Goal: Information Seeking & Learning: Learn about a topic

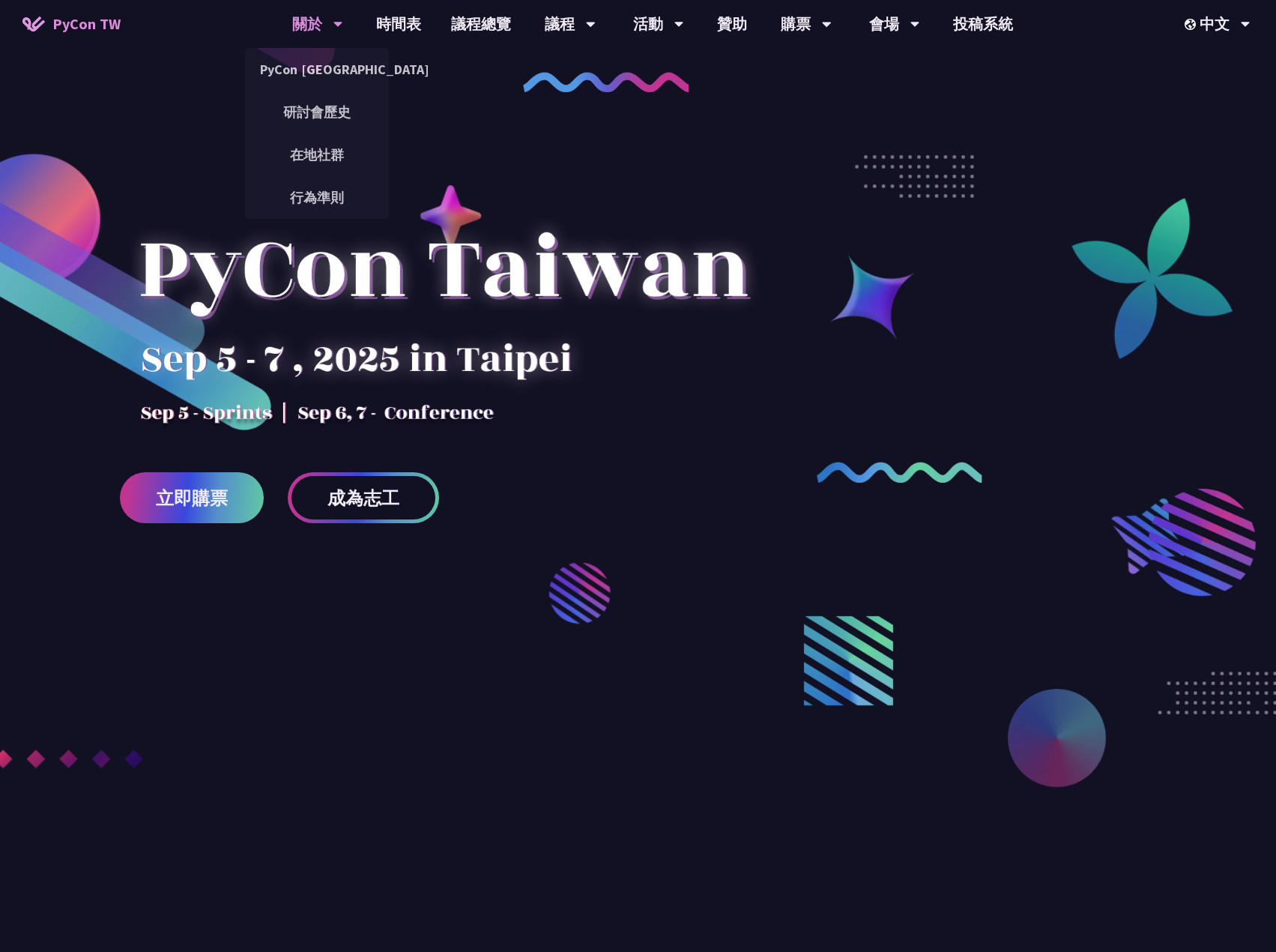
click at [312, 23] on div "關於" at bounding box center [317, 24] width 51 height 48
click at [312, 96] on link "研討會歷史" at bounding box center [316, 112] width 144 height 35
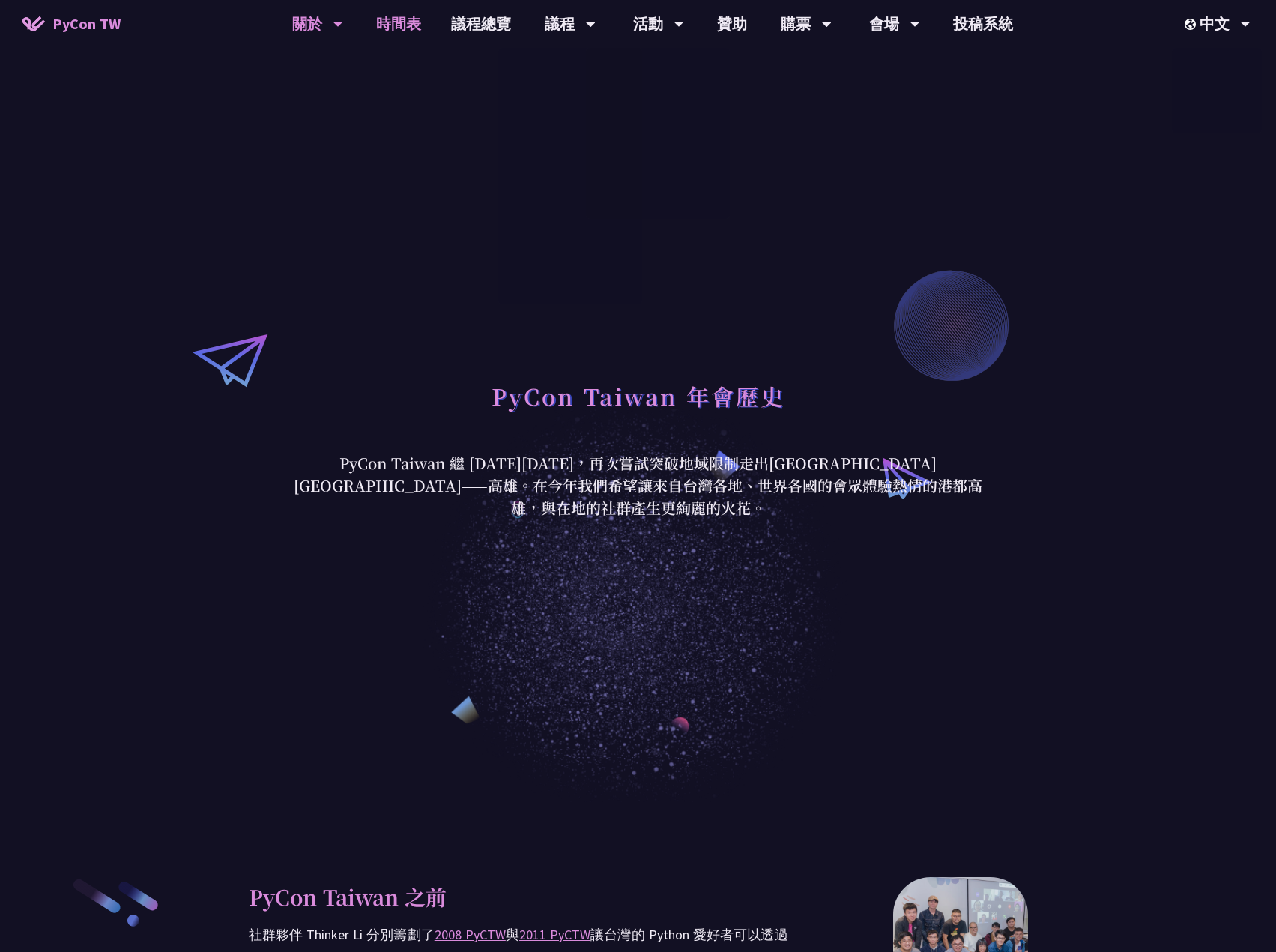
click at [414, 19] on link "時間表" at bounding box center [398, 24] width 75 height 48
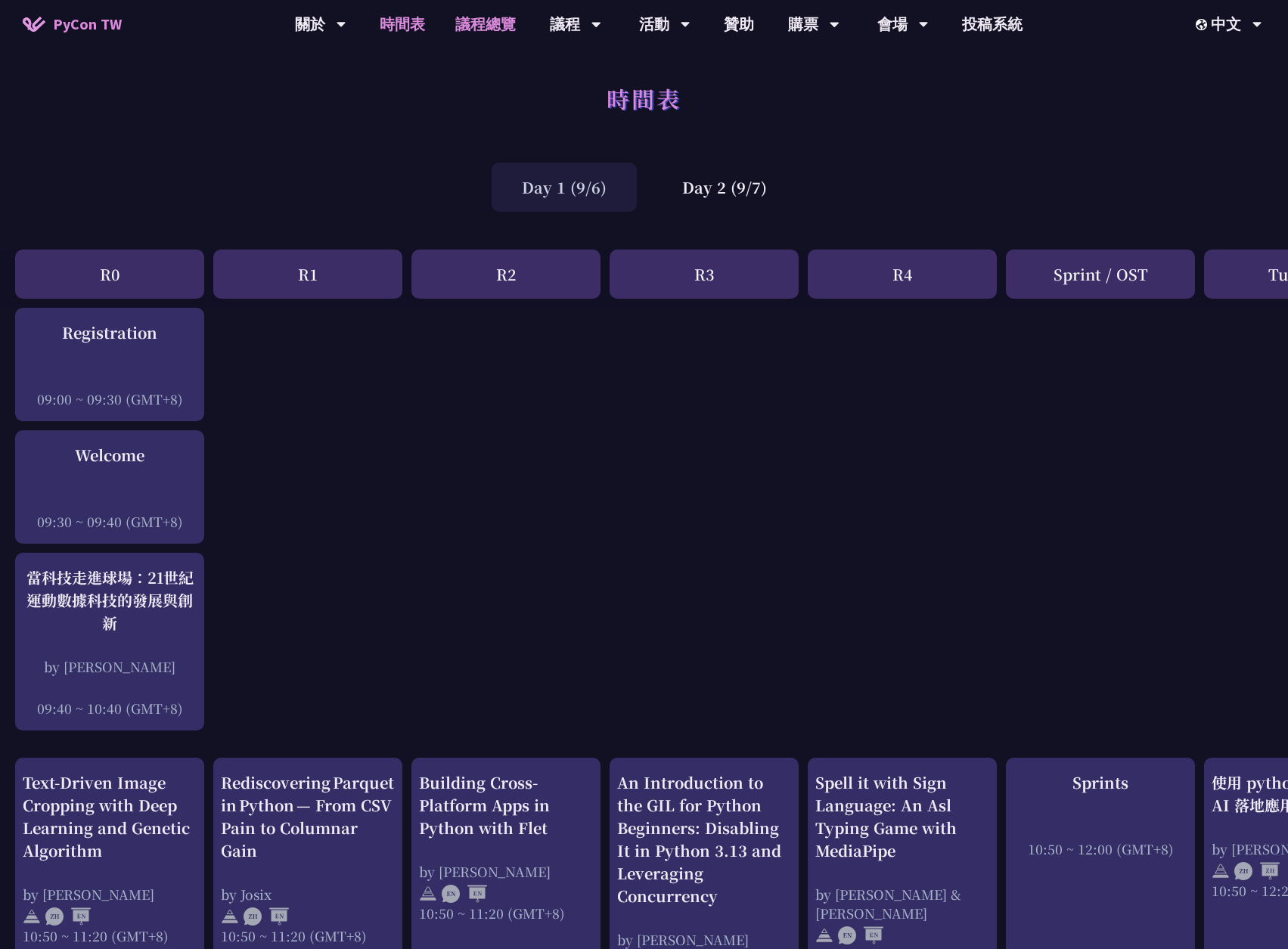
click at [490, 22] on link "議程總覽" at bounding box center [486, 24] width 91 height 49
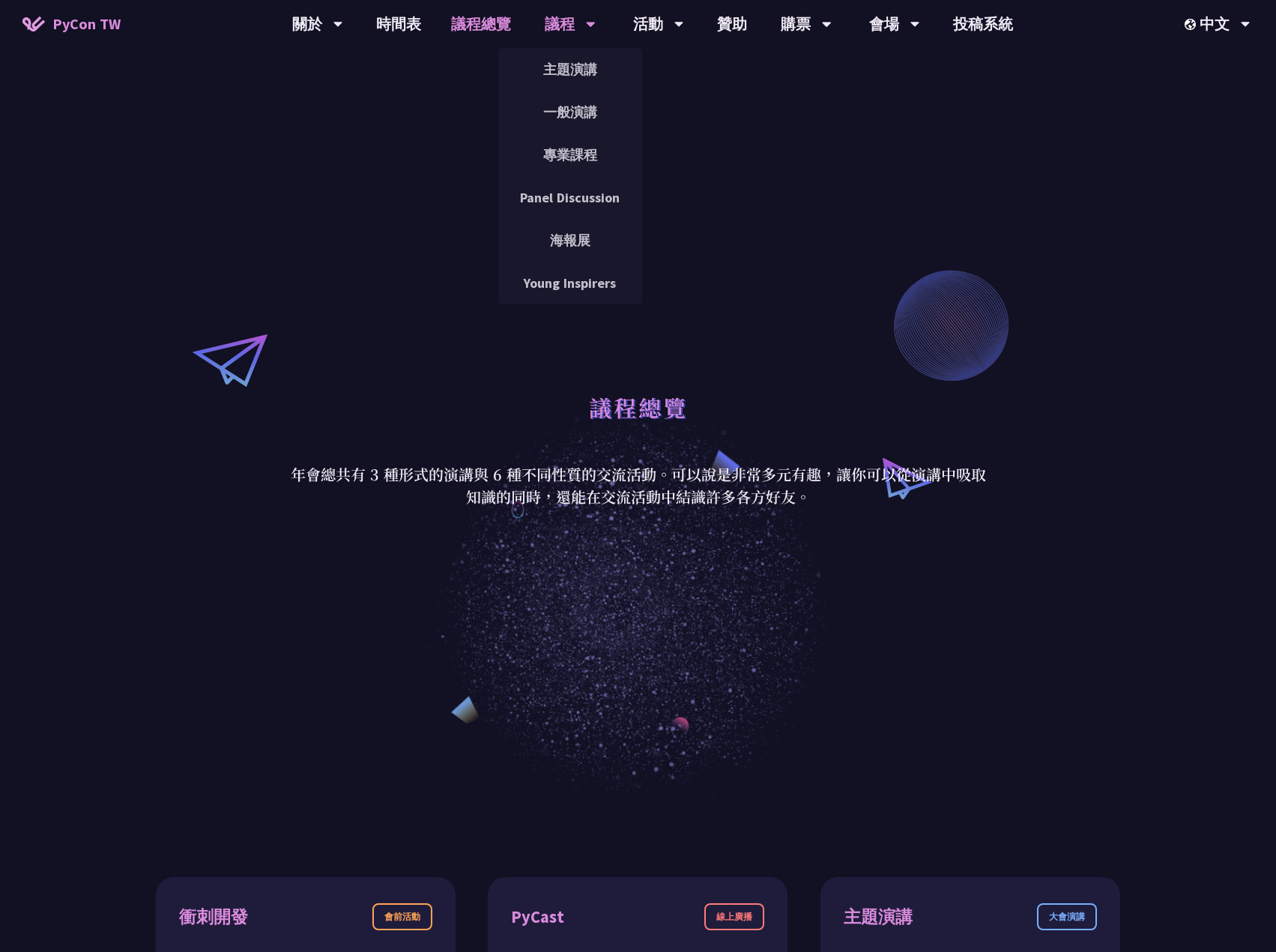
click at [343, 20] on div "議程" at bounding box center [317, 24] width 51 height 48
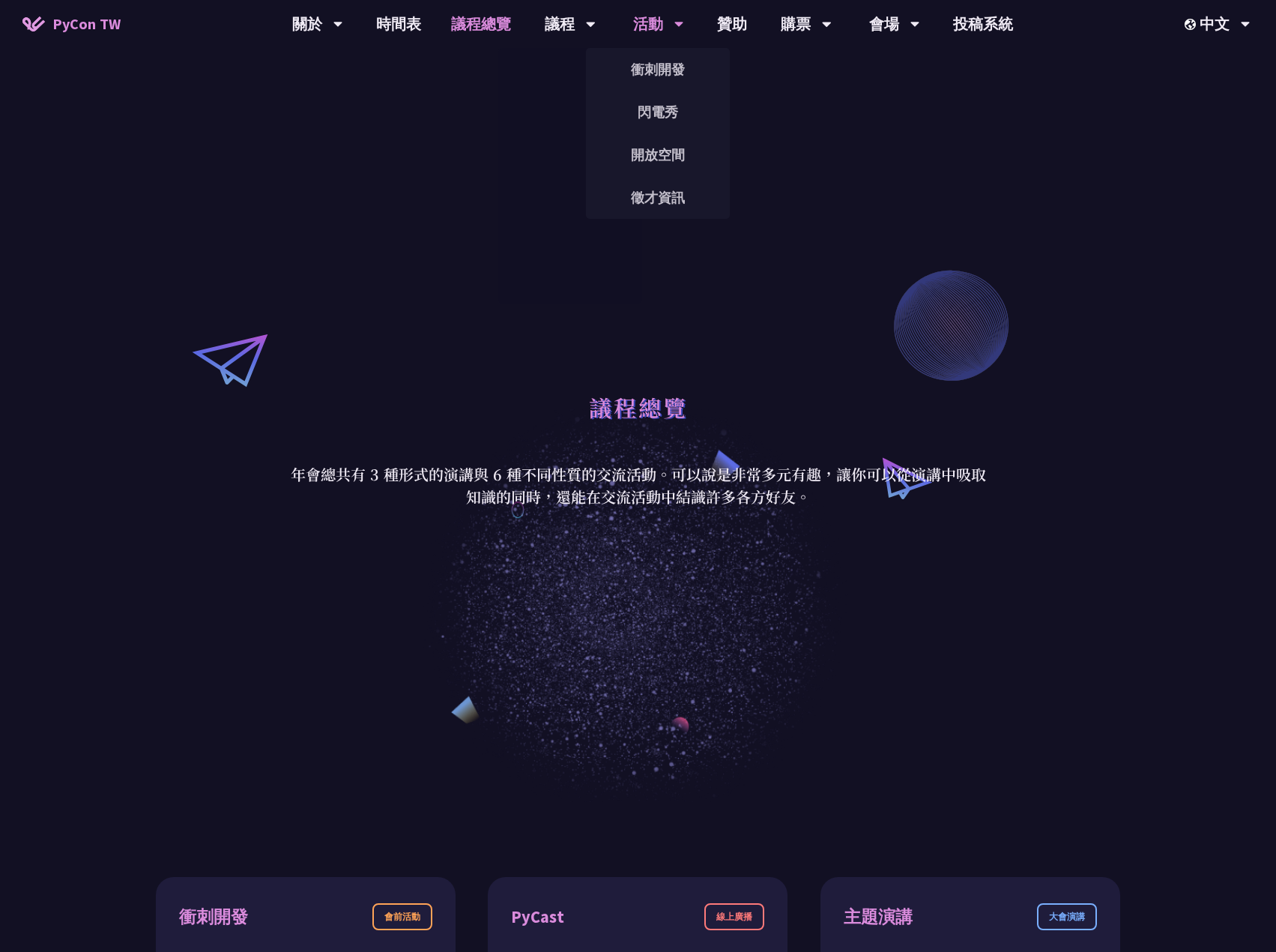
click at [622, 23] on div "活動 衝刺開發 閃電秀 開放空間 徵才資訊" at bounding box center [658, 24] width 88 height 48
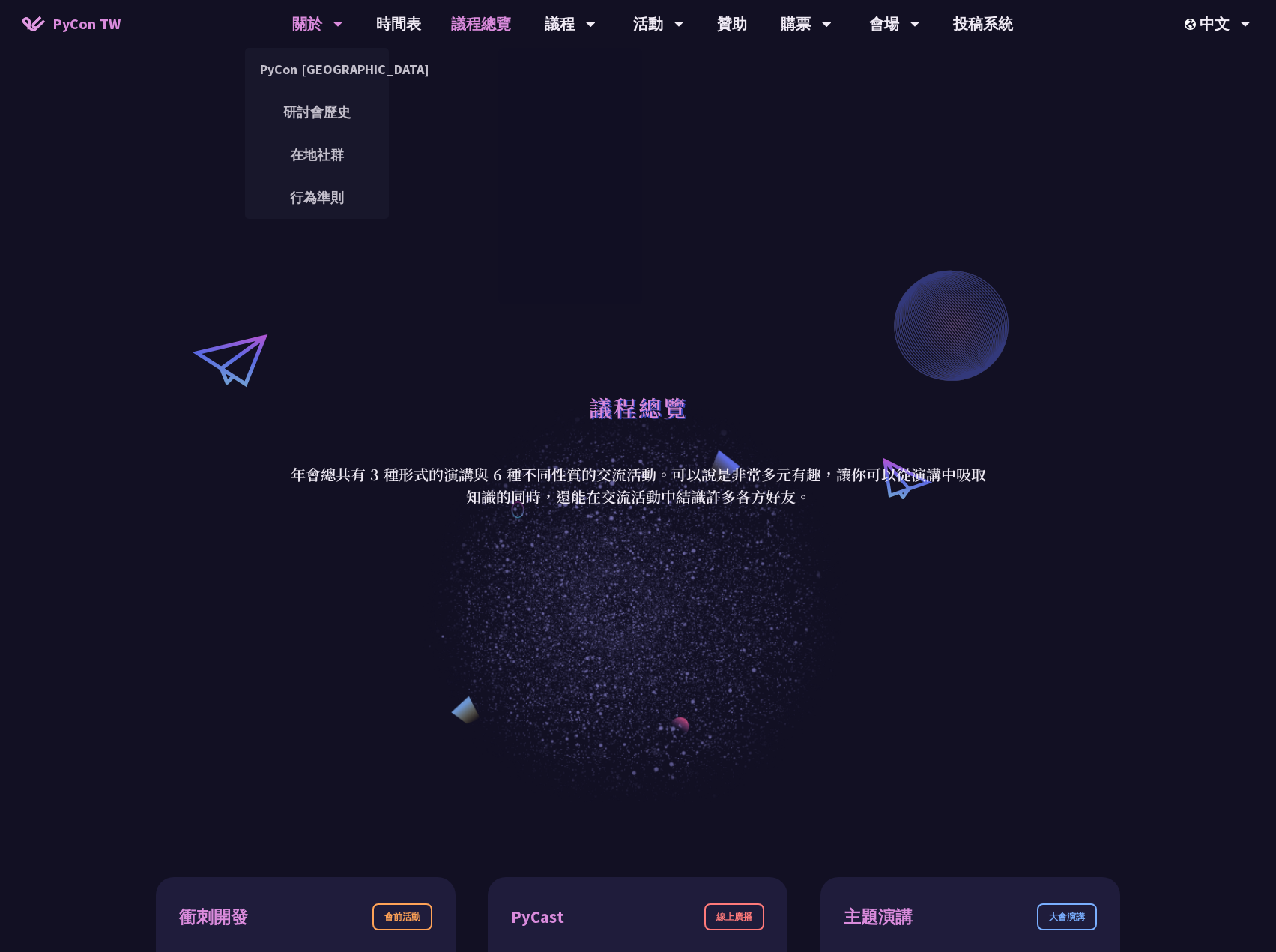
click at [300, 22] on div "關於" at bounding box center [317, 24] width 51 height 48
click at [96, 32] on span "PyCon TW" at bounding box center [86, 24] width 68 height 23
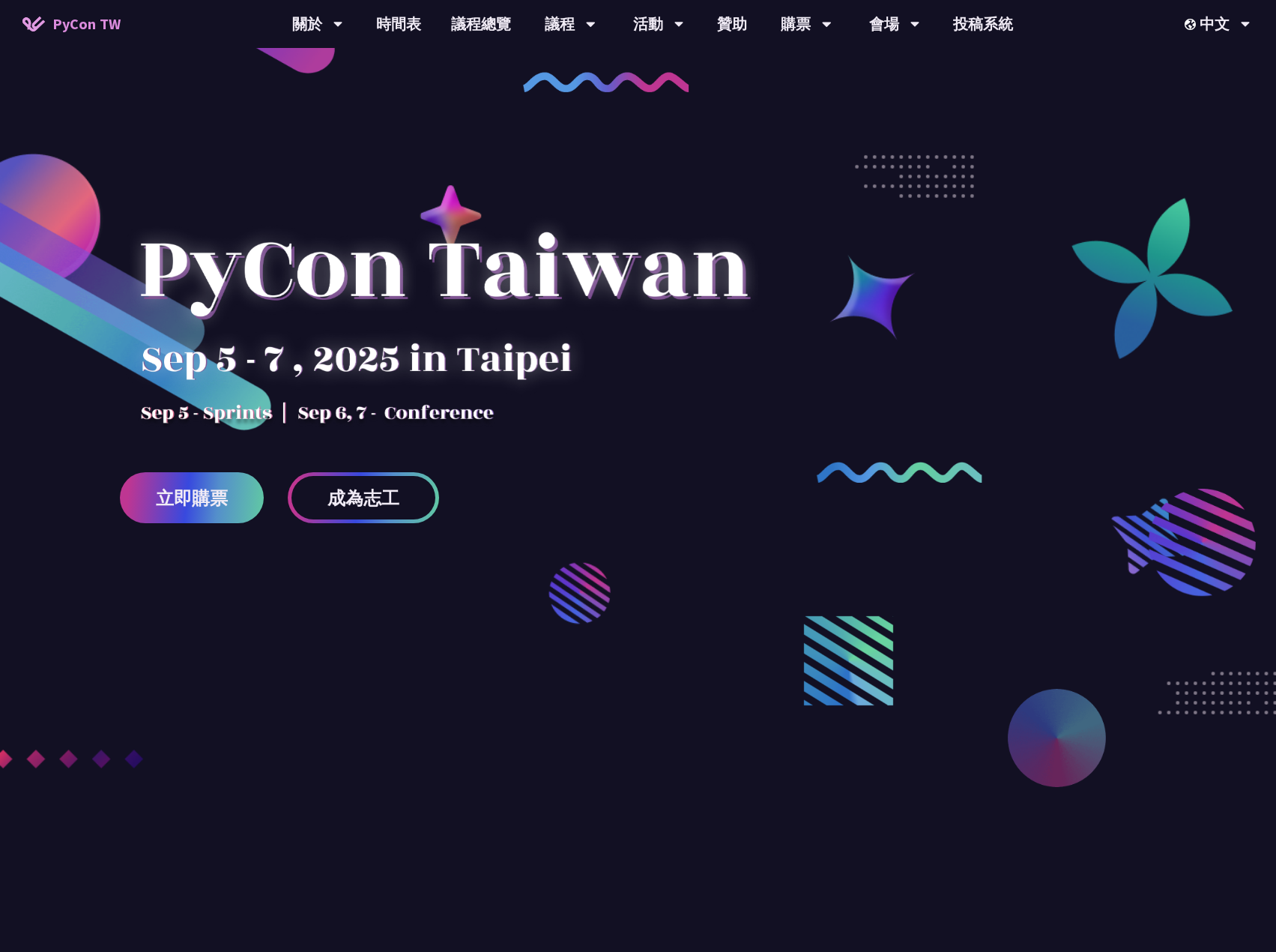
click at [320, 132] on div at bounding box center [638, 543] width 1276 height 907
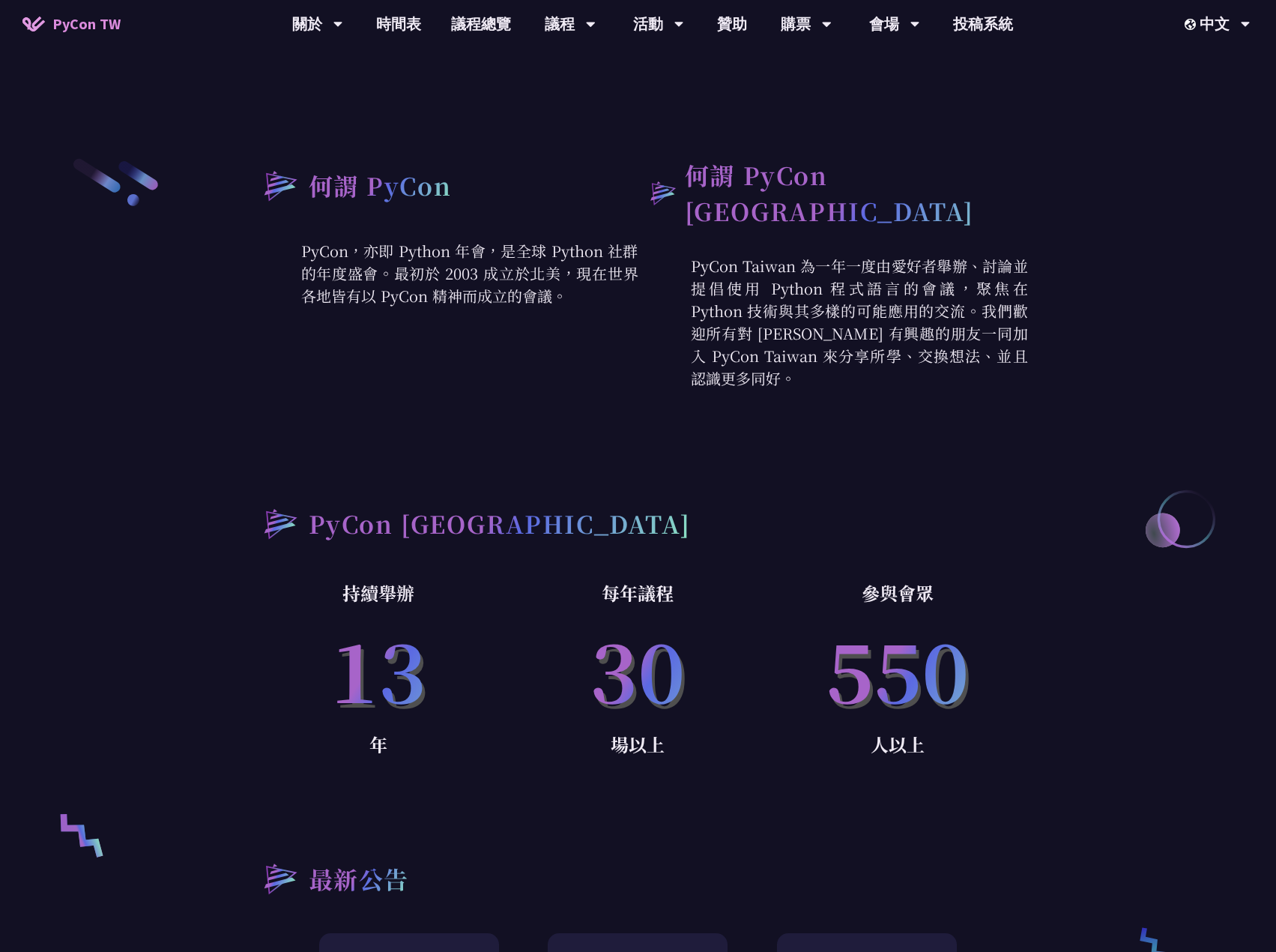
scroll to position [825, 0]
drag, startPoint x: 277, startPoint y: 247, endPoint x: 572, endPoint y: 292, distance: 298.4
click at [570, 292] on p "PyCon，亦即 Python 年會，是全球 Python 社群的年度盛會。最初於 2003 成立於北美，現在世界各地皆有以 PyCon 精神而成立的會議。" at bounding box center [444, 275] width 390 height 67
click at [576, 293] on p "PyCon，亦即 Python 年會，是全球 Python 社群的年度盛會。最初於 2003 成立於北美，現在世界各地皆有以 PyCon 精神而成立的會議。" at bounding box center [444, 275] width 390 height 67
click at [584, 286] on p "PyCon，亦即 Python 年會，是全球 Python 社群的年度盛會。最初於 2003 成立於北美，現在世界各地皆有以 PyCon 精神而成立的會議。" at bounding box center [444, 275] width 390 height 67
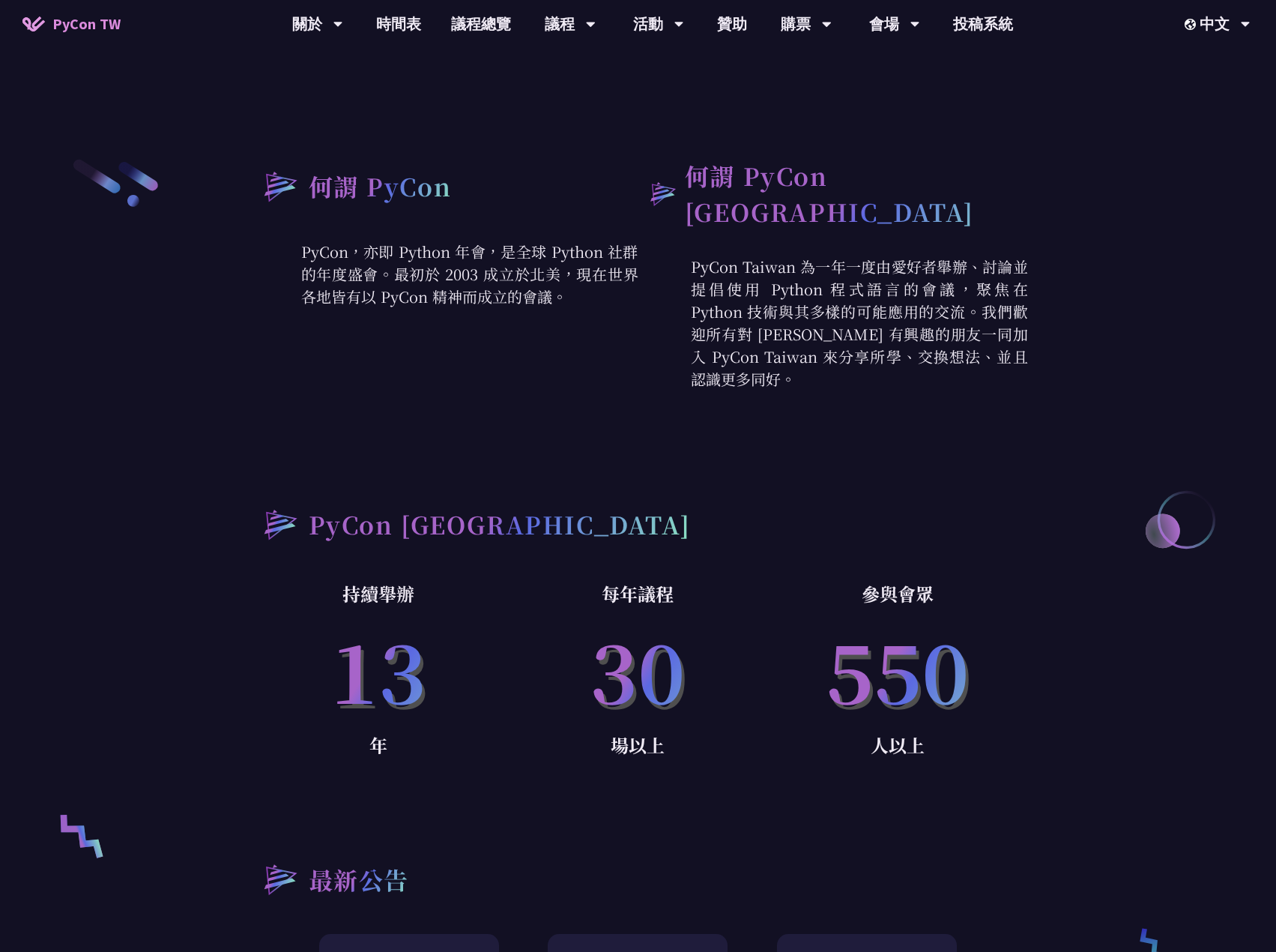
drag, startPoint x: 833, startPoint y: 328, endPoint x: 819, endPoint y: 361, distance: 35.8
click at [819, 361] on p "PyCon Taiwan 為一年一度由愛好者舉辦、討論並提倡使用 Python 程式語言的會議，聚焦在 Python 技術與其多樣的可能應用的交流。我們歡迎所…" at bounding box center [833, 323] width 390 height 135
drag, startPoint x: 834, startPoint y: 366, endPoint x: 760, endPoint y: 326, distance: 84.1
click at [760, 326] on p "PyCon Taiwan 為一年一度由愛好者舉辦、討論並提倡使用 Python 程式語言的會議，聚焦在 Python 技術與其多樣的可能應用的交流。我們歡迎所…" at bounding box center [833, 323] width 390 height 135
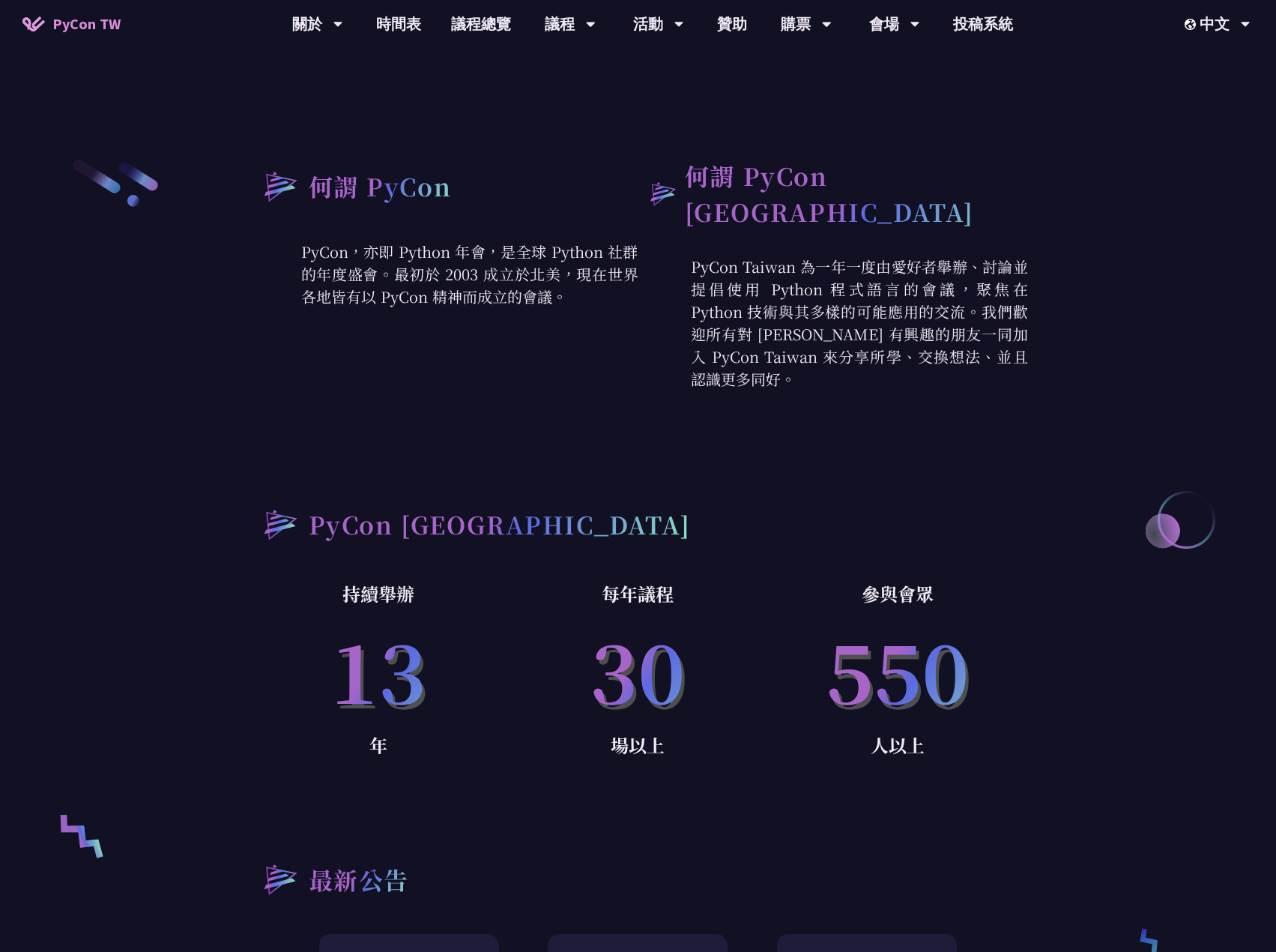
click at [779, 313] on p "PyCon Taiwan 為一年一度由愛好者舉辦、討論並提倡使用 Python 程式語言的會議，聚焦在 Python 技術與其多樣的可能應用的交流。我們歡迎所…" at bounding box center [833, 323] width 390 height 135
click at [791, 266] on p "PyCon Taiwan 為一年一度由愛好者舉辦、討論並提倡使用 Python 程式語言的會議，聚焦在 Python 技術與其多樣的可能應用的交流。我們歡迎所…" at bounding box center [833, 323] width 390 height 135
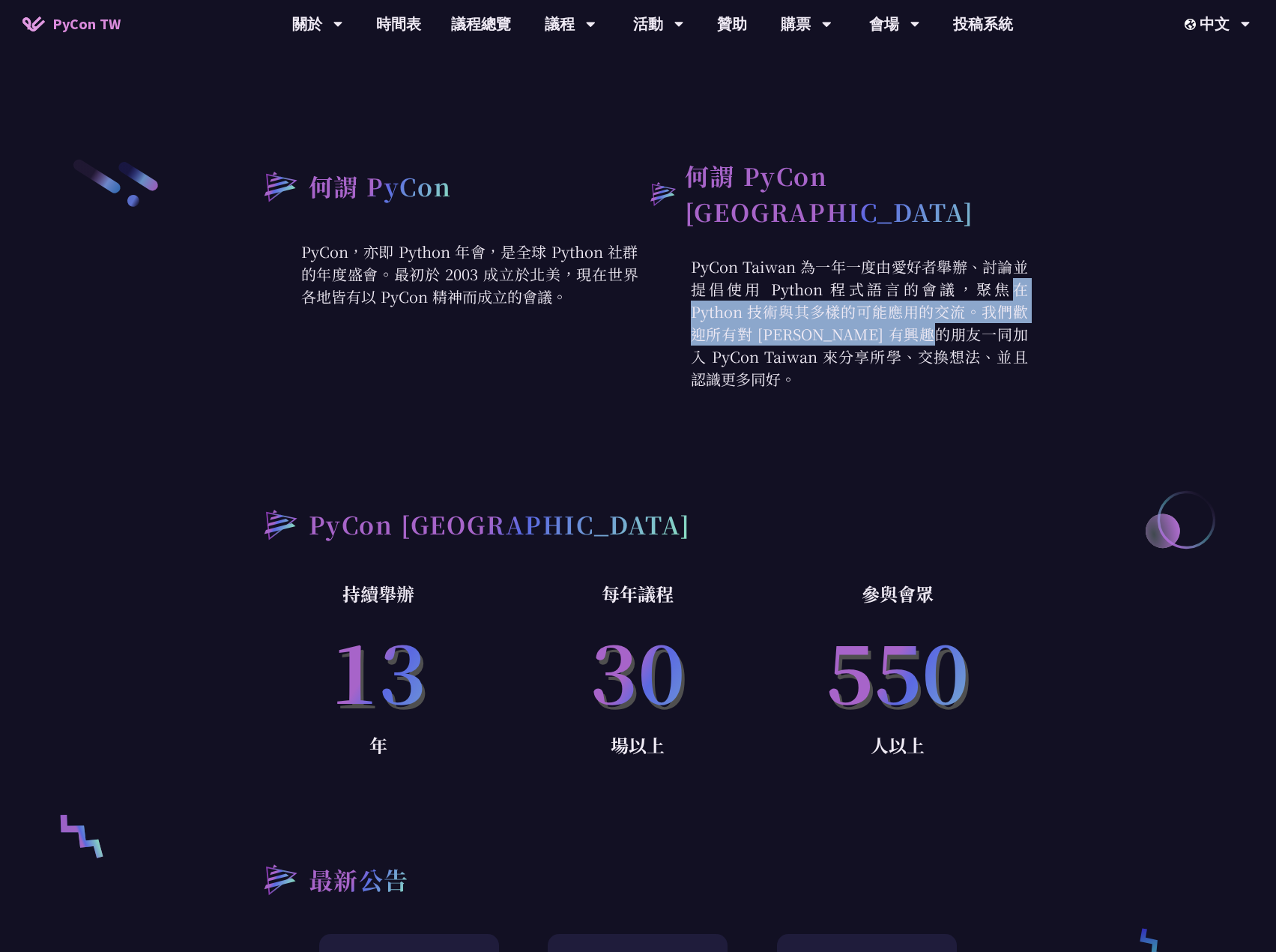
drag, startPoint x: 769, startPoint y: 266, endPoint x: 763, endPoint y: 311, distance: 45.4
click at [763, 311] on p "PyCon Taiwan 為一年一度由愛好者舉辦、討論並提倡使用 Python 程式語言的會議，聚焦在 Python 技術與其多樣的可能應用的交流。我們歡迎所…" at bounding box center [833, 323] width 390 height 135
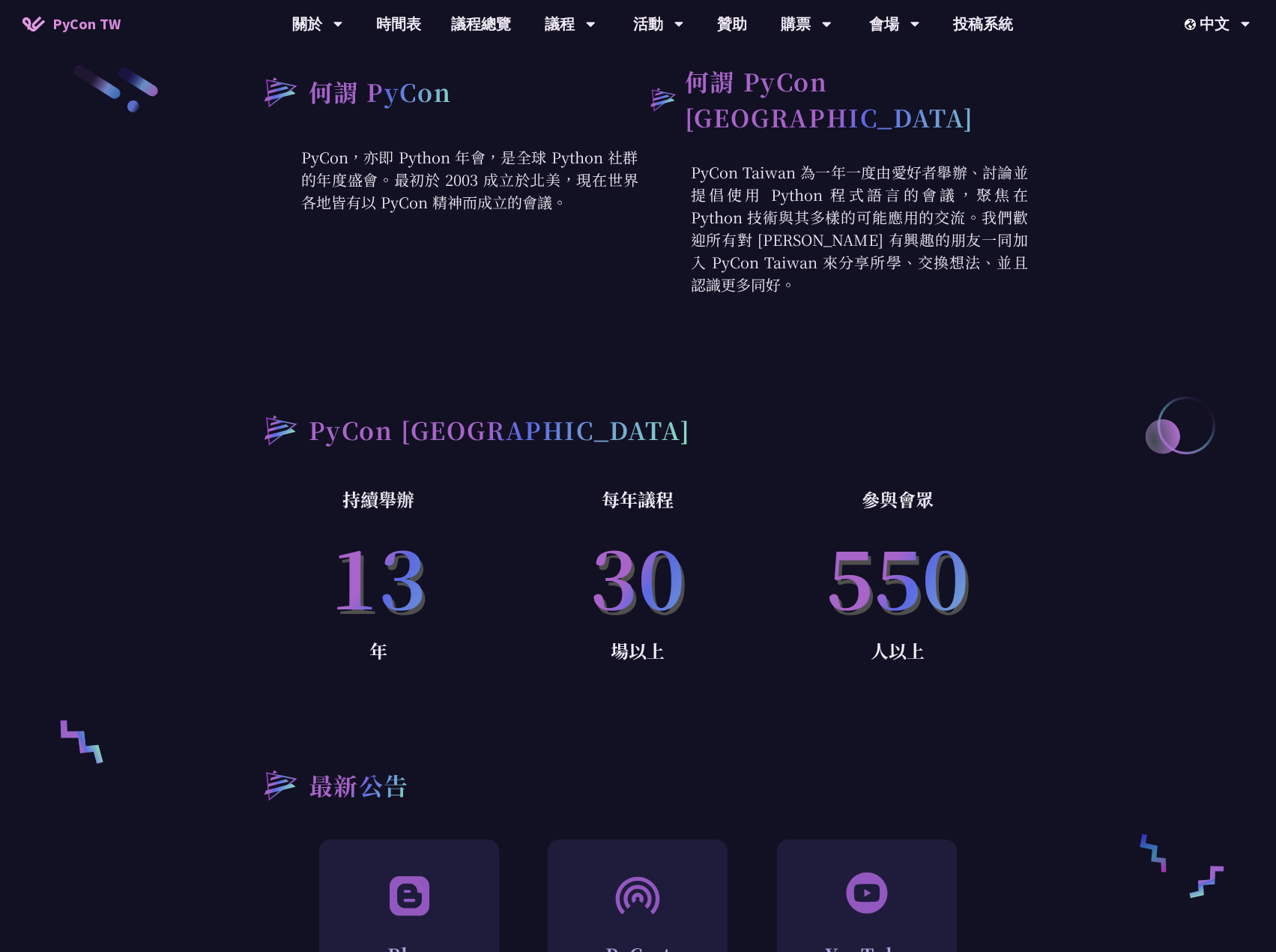
scroll to position [1199, 0]
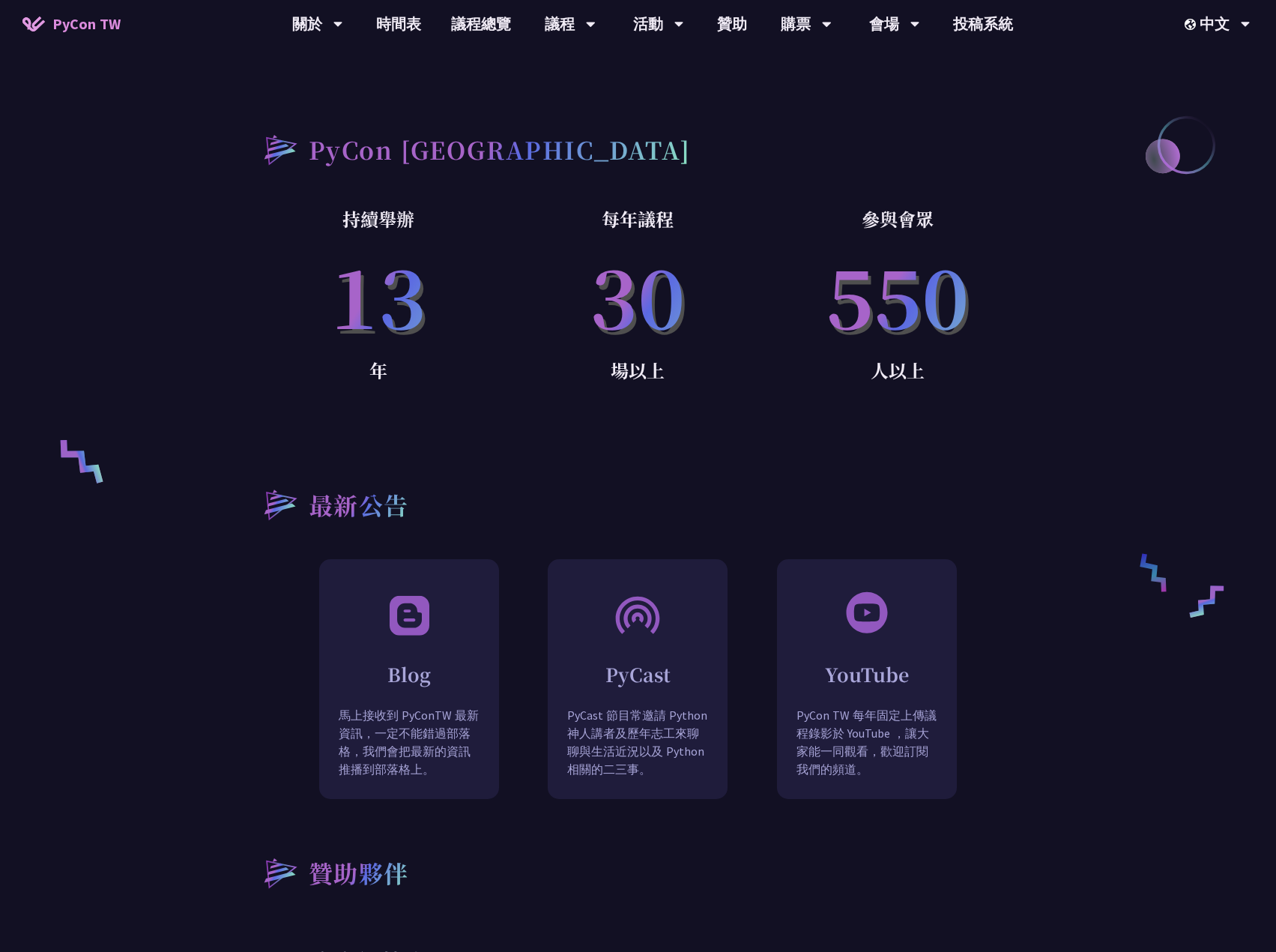
drag, startPoint x: 676, startPoint y: 301, endPoint x: 390, endPoint y: 298, distance: 286.0
click at [390, 298] on div "何謂 PyCon PyCon，亦即 Python 年會，是全球 Python 社群的年度盛會。最初於 2003 成立於北美，現在世界各地皆有以 PyCon 精…" at bounding box center [638, 917] width 1276 height 2418
click at [390, 298] on p "13" at bounding box center [379, 295] width 260 height 122
drag, startPoint x: 347, startPoint y: 298, endPoint x: 492, endPoint y: 289, distance: 145.3
click at [492, 289] on p "13" at bounding box center [379, 295] width 260 height 122
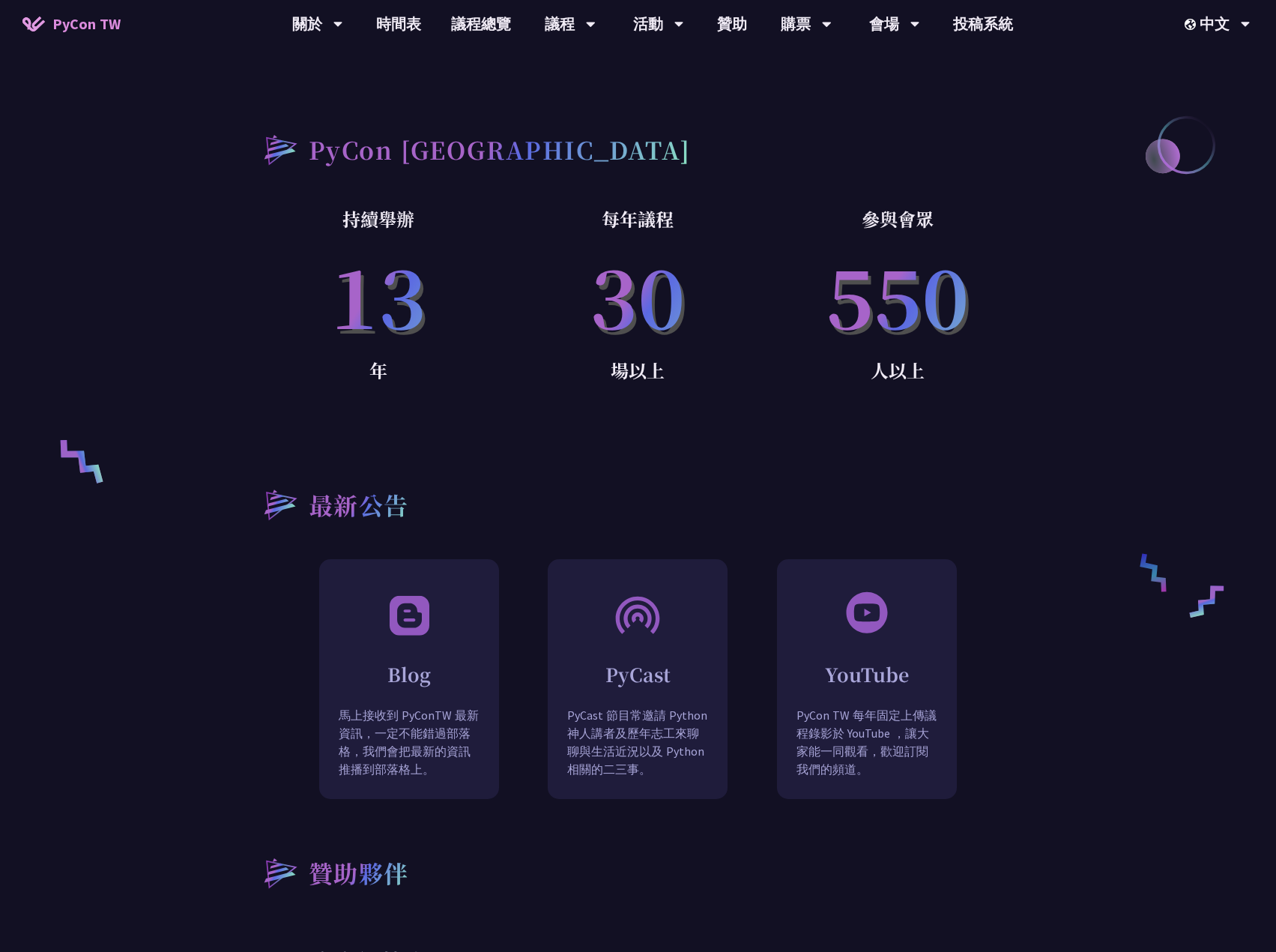
click at [492, 289] on p "13" at bounding box center [379, 295] width 260 height 122
drag, startPoint x: 448, startPoint y: 281, endPoint x: 230, endPoint y: 140, distance: 259.6
click at [230, 141] on div "何謂 PyCon PyCon，亦即 Python 年會，是全球 Python 社群的年度盛會。最初於 2003 成立於北美，現在世界各地皆有以 PyCon 精…" at bounding box center [638, 917] width 1276 height 2418
click at [230, 140] on div "何謂 PyCon PyCon，亦即 Python 年會，是全球 Python 社群的年度盛會。最初於 2003 成立於北美，現在世界各地皆有以 PyCon 精…" at bounding box center [638, 917] width 1276 height 2418
drag, startPoint x: 226, startPoint y: 130, endPoint x: 532, endPoint y: 125, distance: 306.0
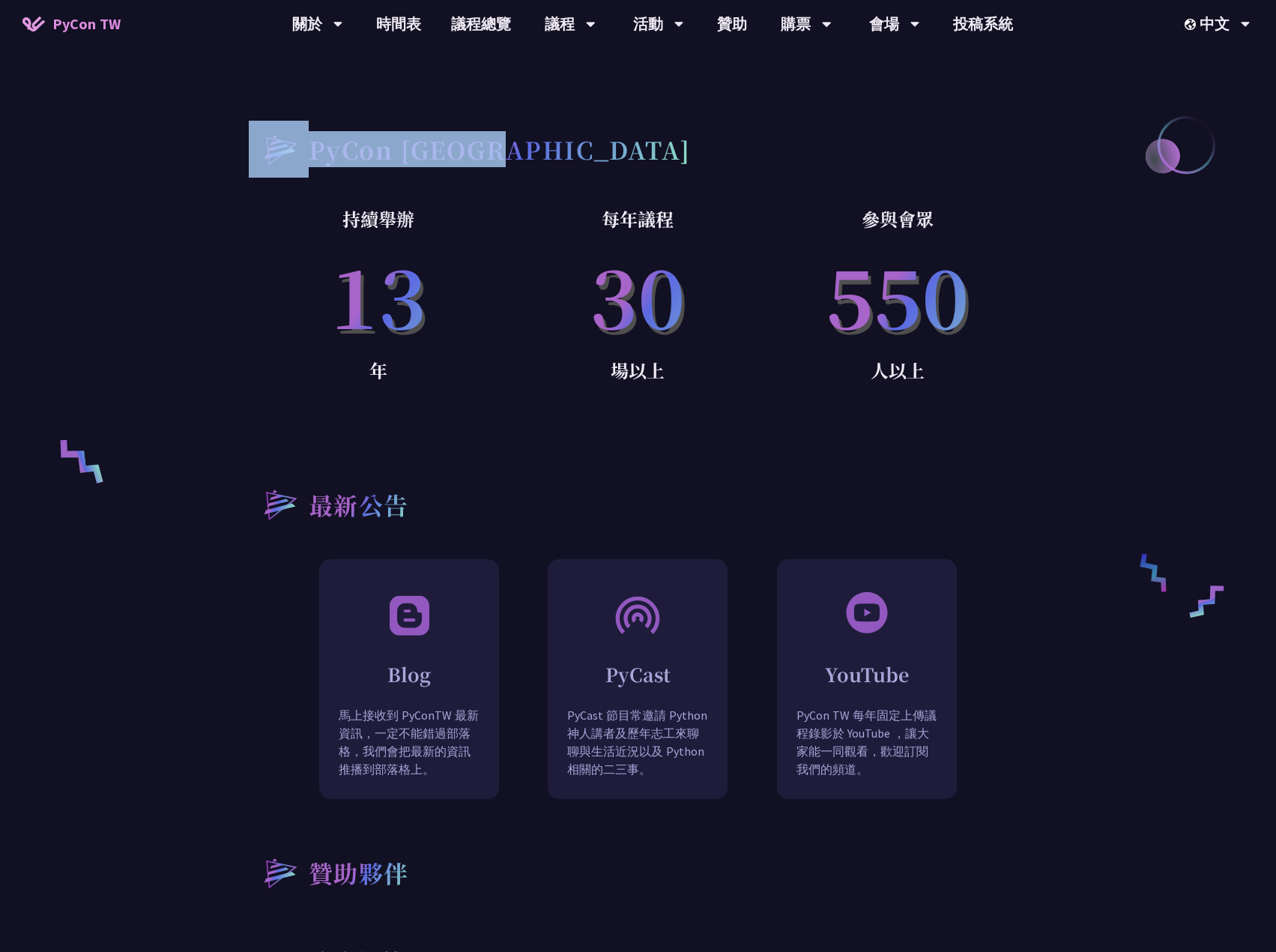
click at [532, 125] on div "何謂 PyCon PyCon，亦即 Python 年會，是全球 Python 社群的年度盛會。最初於 2003 成立於北美，現在世界各地皆有以 PyCon 精…" at bounding box center [638, 917] width 1276 height 2418
click at [532, 125] on div "PyCon [GEOGRAPHIC_DATA]" at bounding box center [638, 149] width 779 height 57
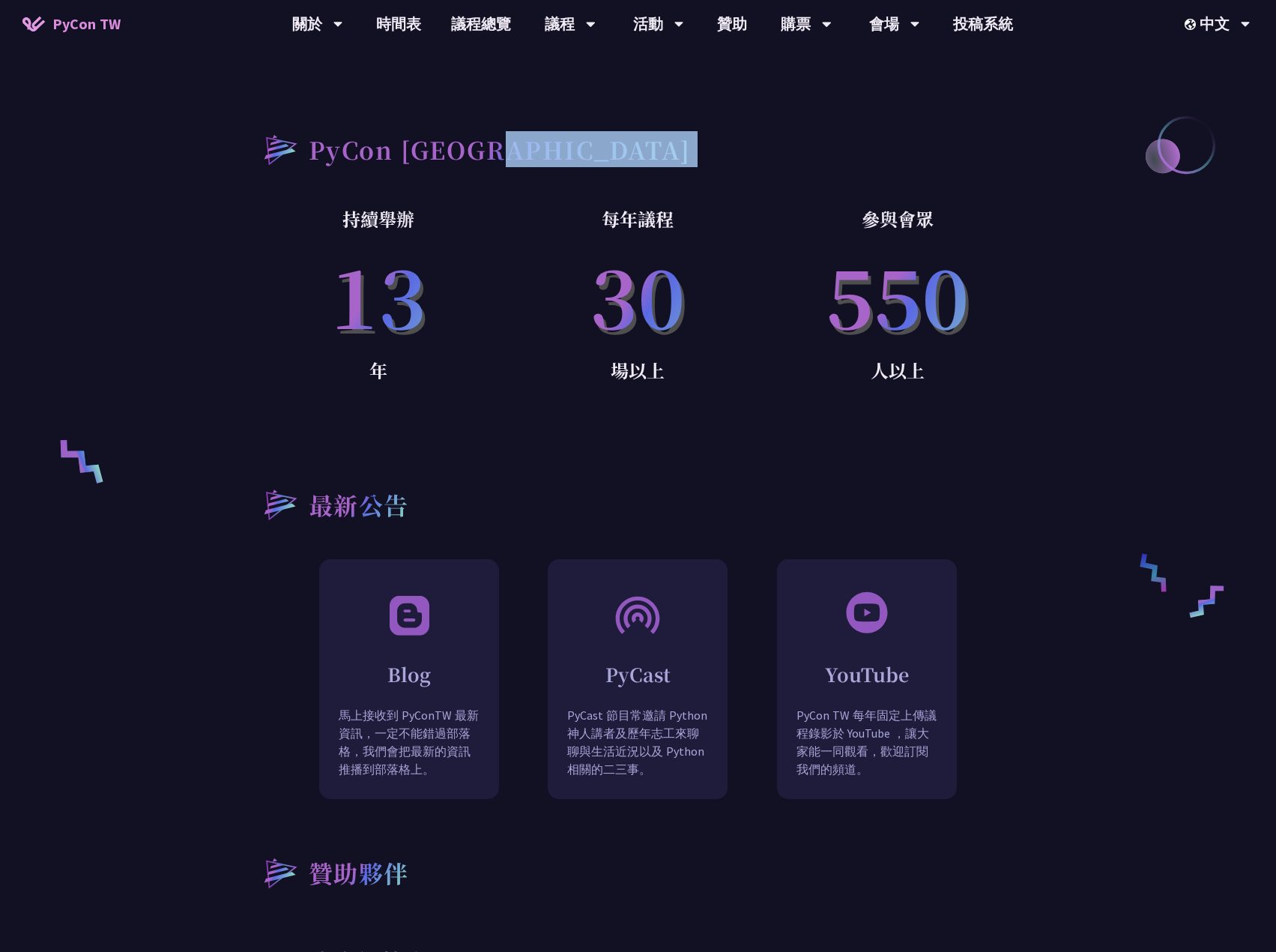
click at [532, 125] on div "PyCon [GEOGRAPHIC_DATA]" at bounding box center [638, 149] width 779 height 57
drag, startPoint x: 515, startPoint y: 228, endPoint x: 301, endPoint y: 234, distance: 214.1
click at [301, 234] on div "持續舉辦 [DATE] 每年議程 30 場以上 參與會眾 550 人以上" at bounding box center [638, 316] width 779 height 226
click at [300, 234] on p "13" at bounding box center [379, 295] width 260 height 122
drag, startPoint x: 309, startPoint y: 203, endPoint x: 322, endPoint y: 207, distance: 13.6
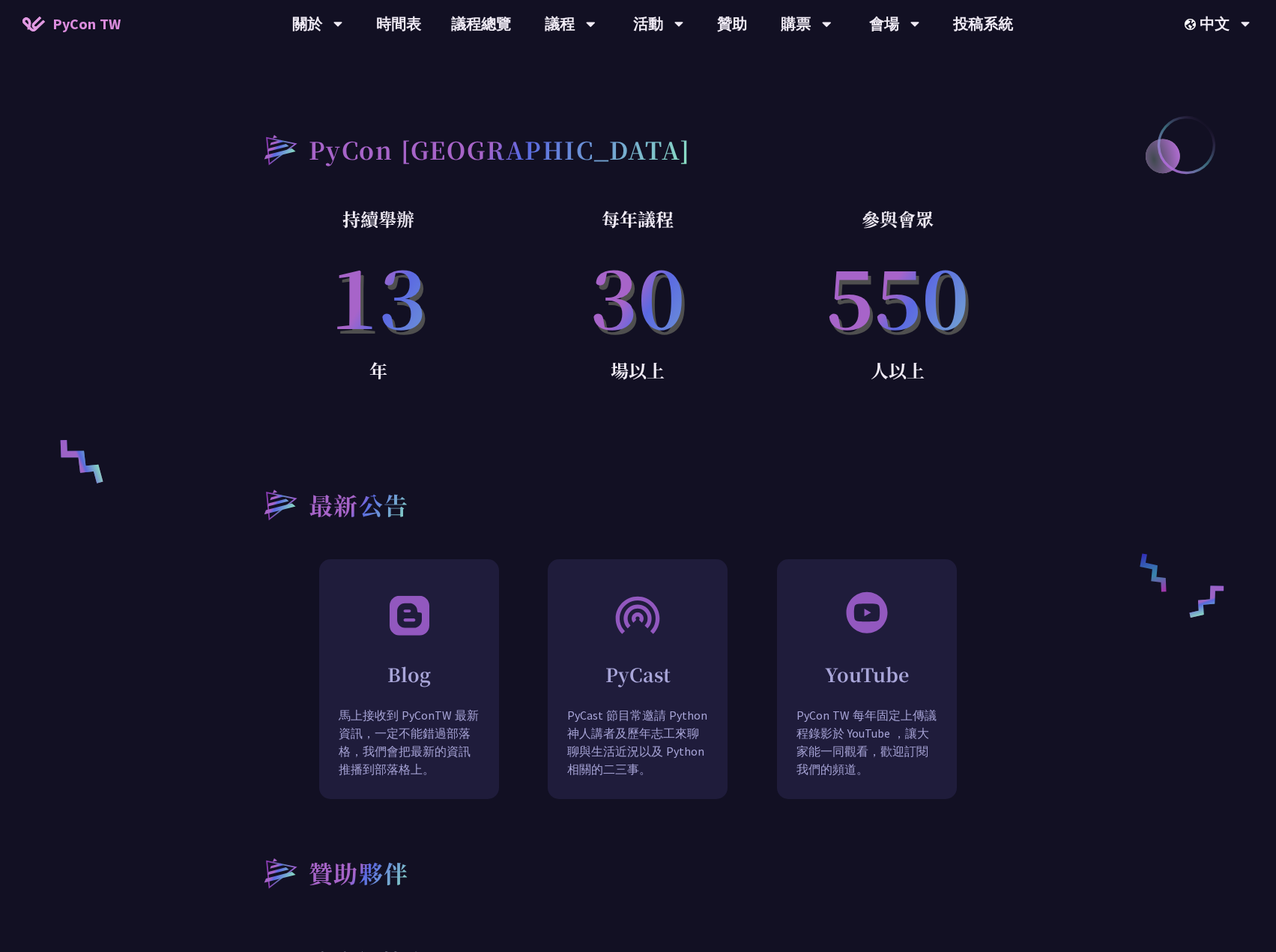
click at [319, 205] on p "持續舉辦" at bounding box center [379, 218] width 260 height 30
click at [333, 209] on p "持續舉辦" at bounding box center [379, 218] width 260 height 30
drag, startPoint x: 322, startPoint y: 201, endPoint x: 467, endPoint y: 287, distance: 168.6
click at [454, 275] on div "持續舉辦 [DATE]" at bounding box center [379, 316] width 260 height 226
click at [463, 309] on p "13" at bounding box center [379, 295] width 260 height 122
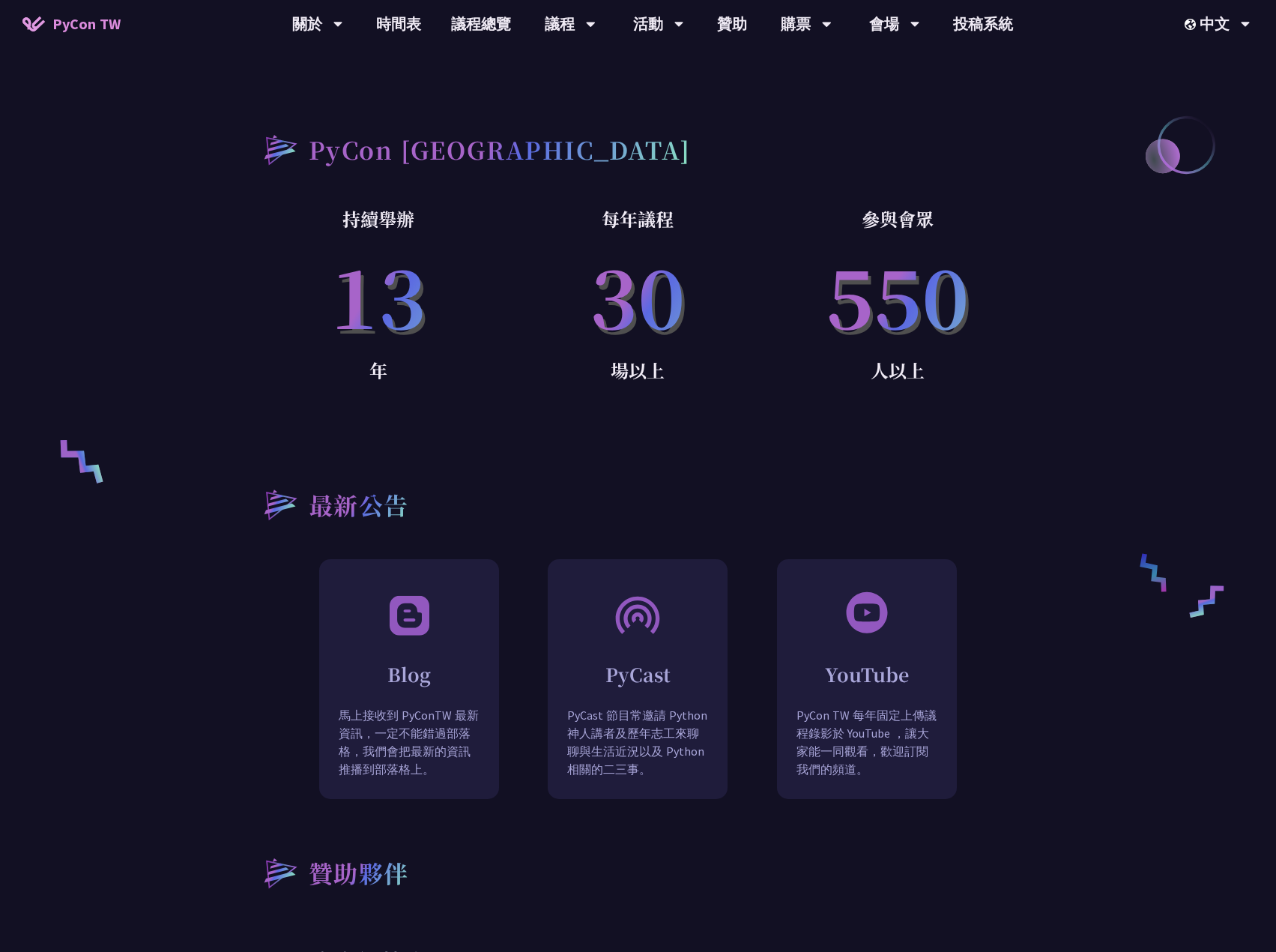
drag, startPoint x: 464, startPoint y: 317, endPoint x: 300, endPoint y: 237, distance: 182.5
click at [300, 237] on p "13" at bounding box center [379, 295] width 260 height 122
click at [300, 236] on p "13" at bounding box center [379, 295] width 260 height 122
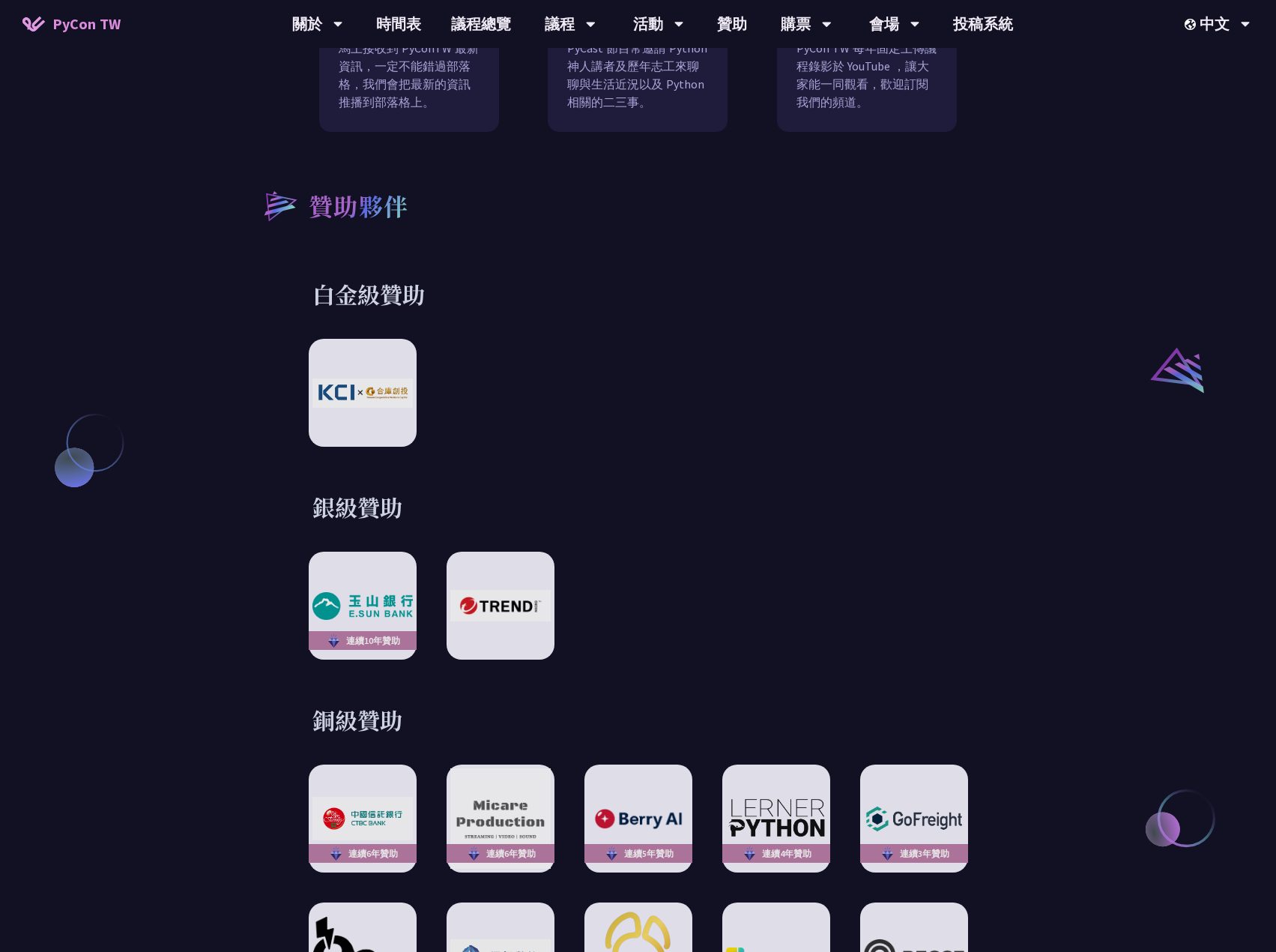
scroll to position [1873, 0]
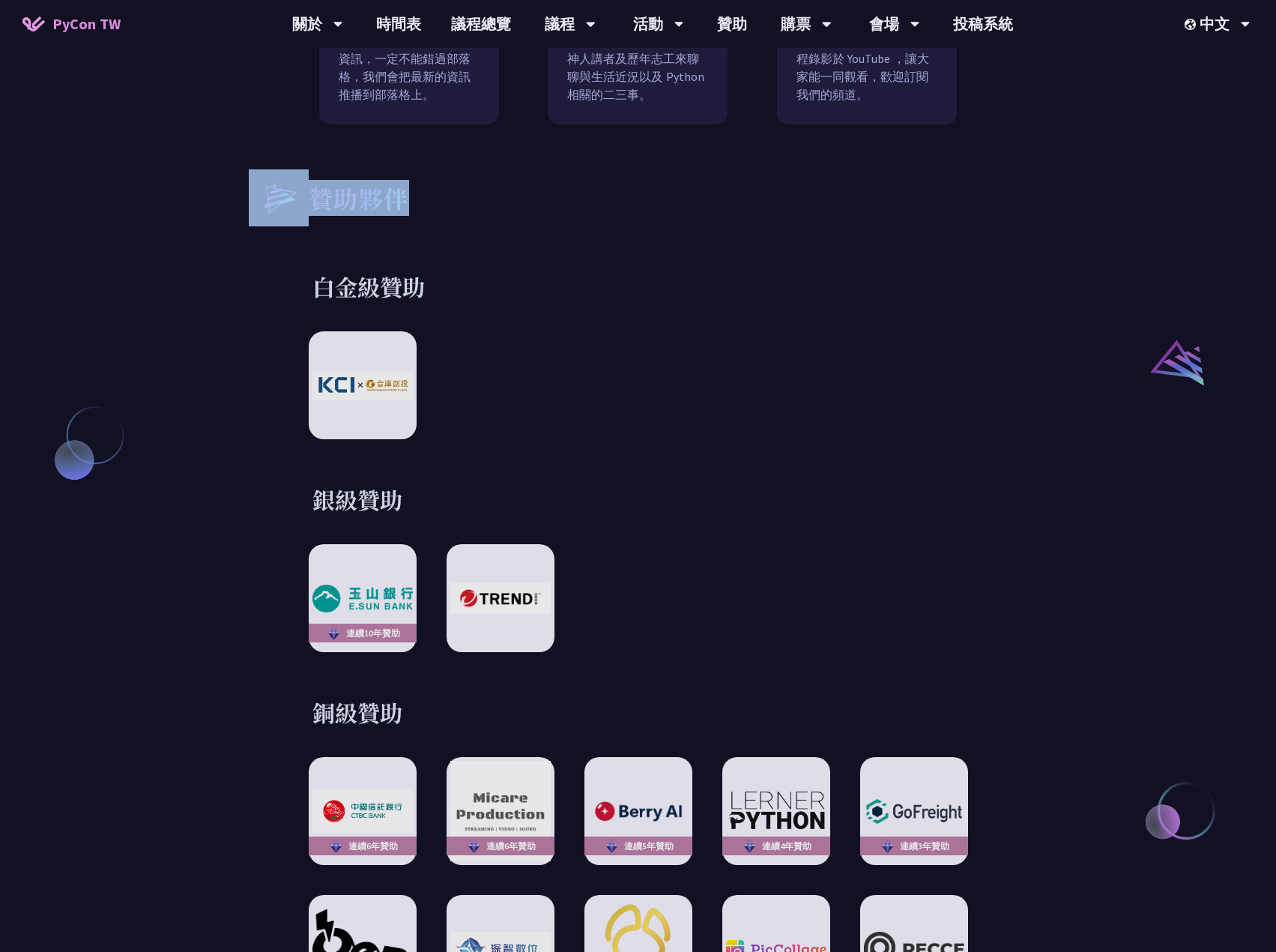
drag, startPoint x: 249, startPoint y: 175, endPoint x: 472, endPoint y: 176, distance: 223.0
click at [472, 176] on div "何謂 PyCon PyCon，亦即 Python 年會，是全球 Python 社群的年度盛會。最初於 2003 成立於北美，現在世界各地皆有以 PyCon 精…" at bounding box center [638, 242] width 1276 height 2418
click at [472, 176] on div "贊助夥伴" at bounding box center [638, 197] width 779 height 57
drag, startPoint x: 371, startPoint y: 189, endPoint x: 117, endPoint y: 186, distance: 254.0
click at [117, 186] on div "何謂 PyCon PyCon，亦即 Python 年會，是全球 Python 社群的年度盛會。最初於 2003 成立於北美，現在世界各地皆有以 PyCon 精…" at bounding box center [638, 242] width 1276 height 2418
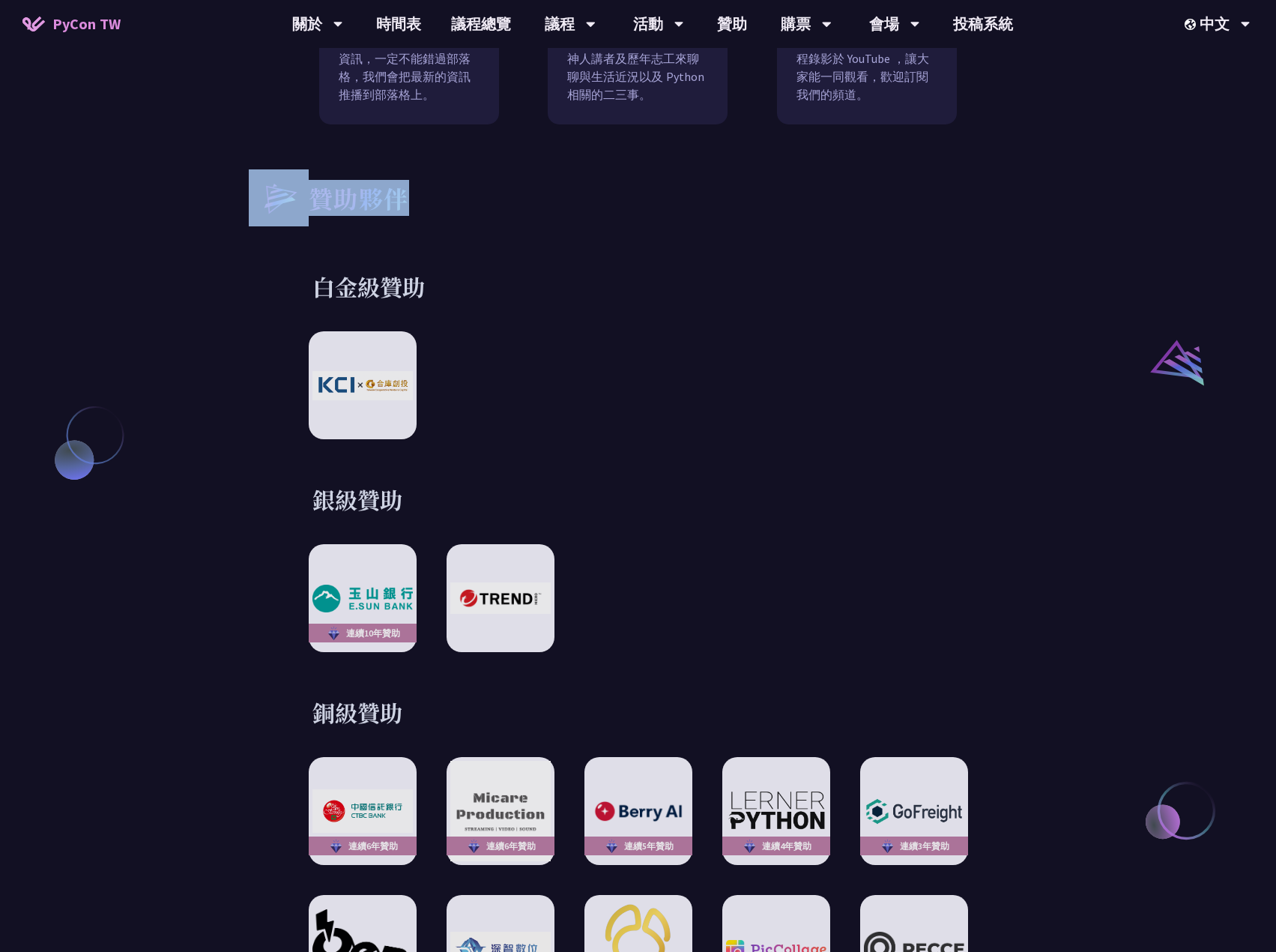
click at [118, 185] on div "何謂 PyCon PyCon，亦即 Python 年會，是全球 Python 社群的年度盛會。最初於 2003 成立於北美，現在世界各地皆有以 PyCon 精…" at bounding box center [638, 242] width 1276 height 2418
click at [735, 271] on h3 "白金級贊助" at bounding box center [638, 286] width 652 height 30
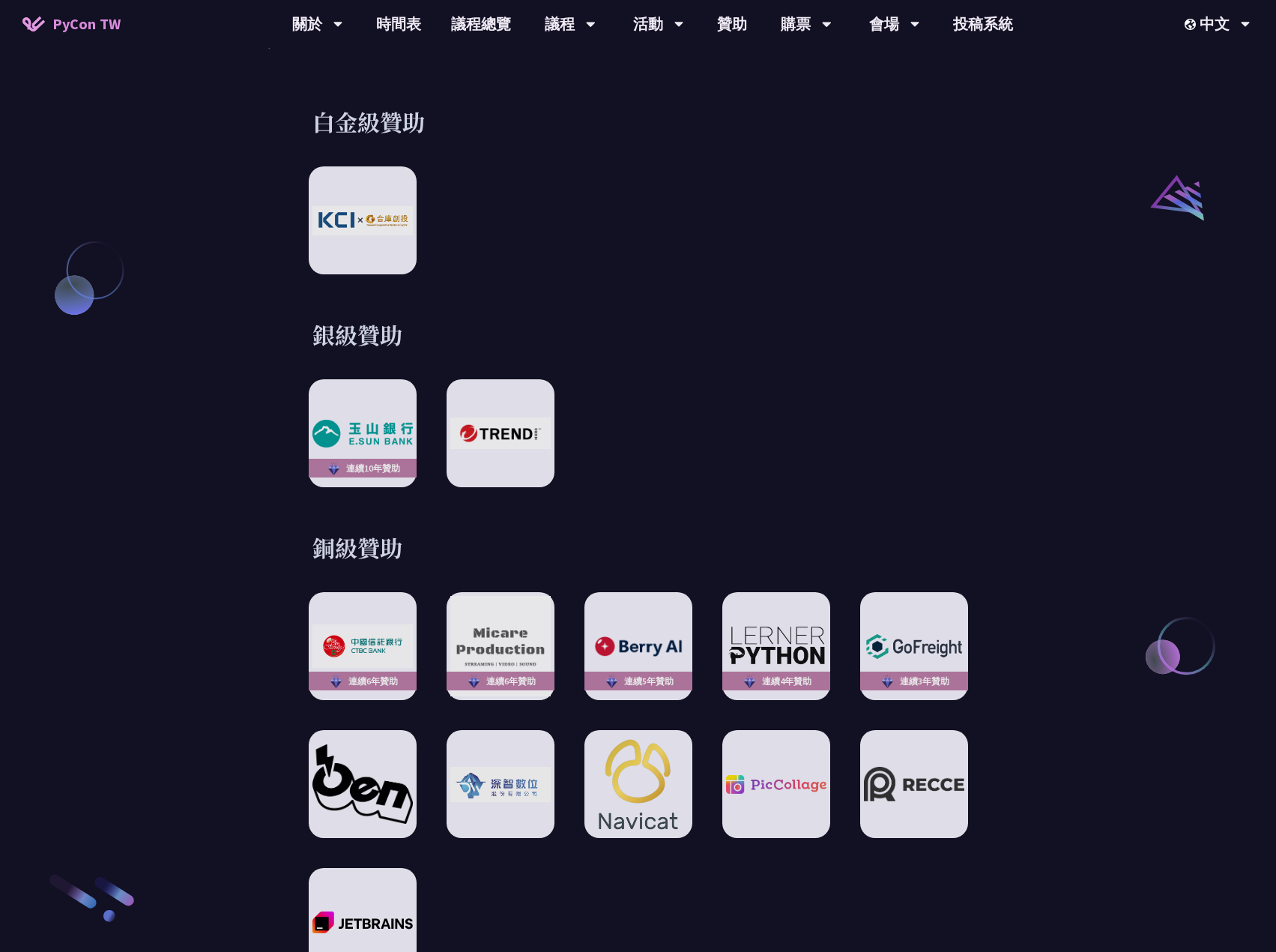
scroll to position [2173, 0]
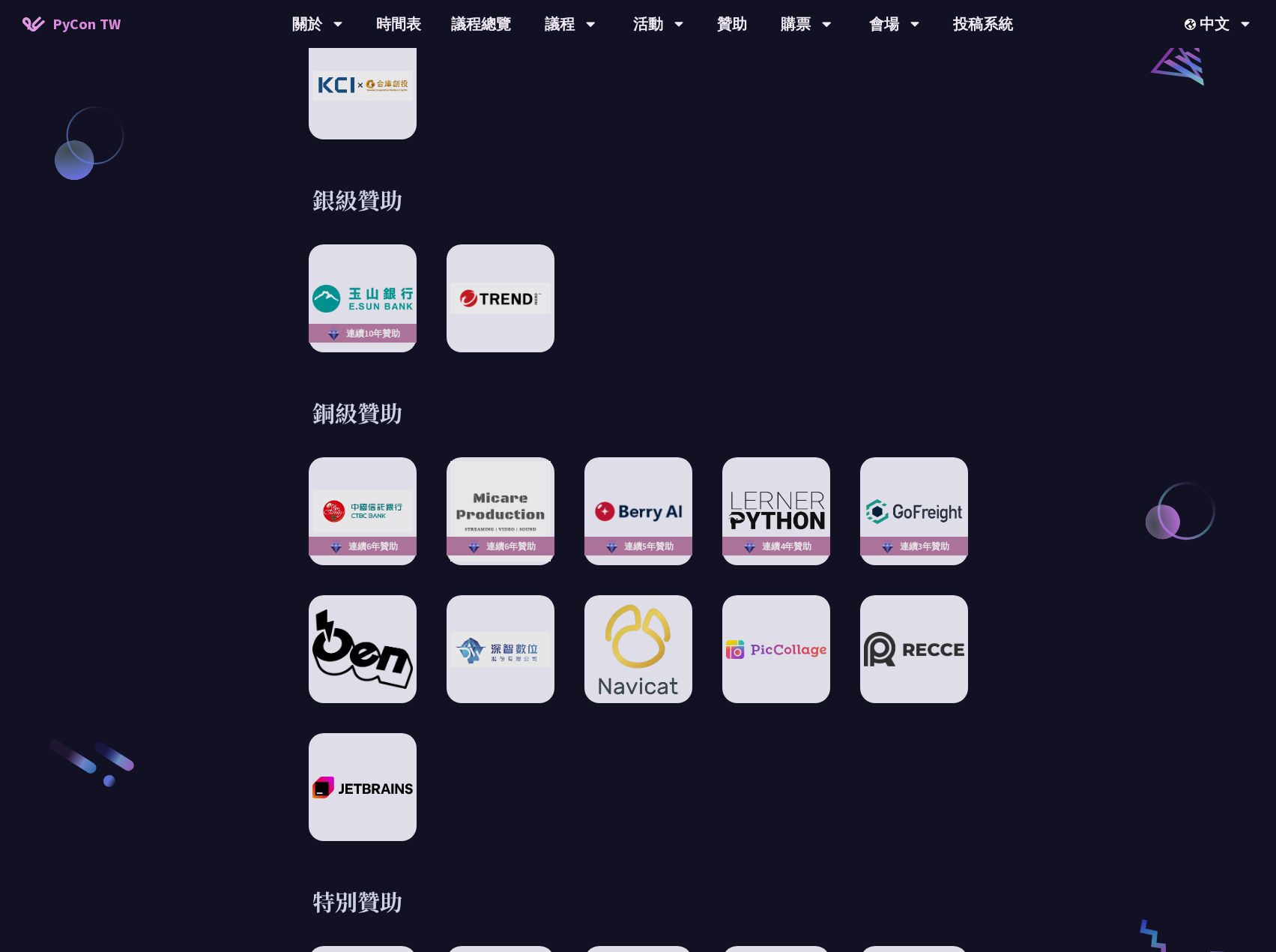
drag, startPoint x: 461, startPoint y: 187, endPoint x: 221, endPoint y: 164, distance: 241.1
click at [565, 185] on h3 "銀級贊助" at bounding box center [638, 199] width 652 height 30
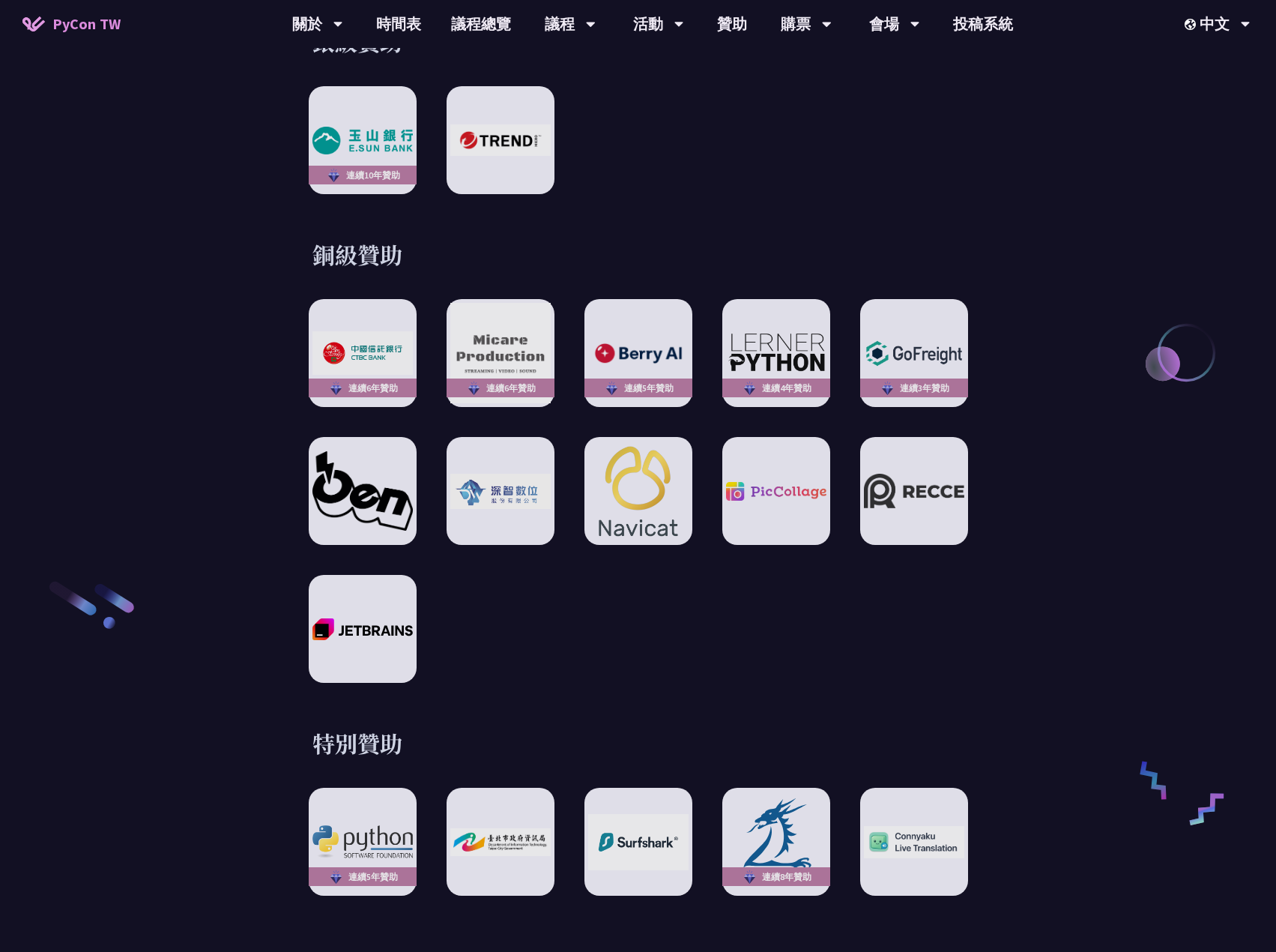
scroll to position [2772, 0]
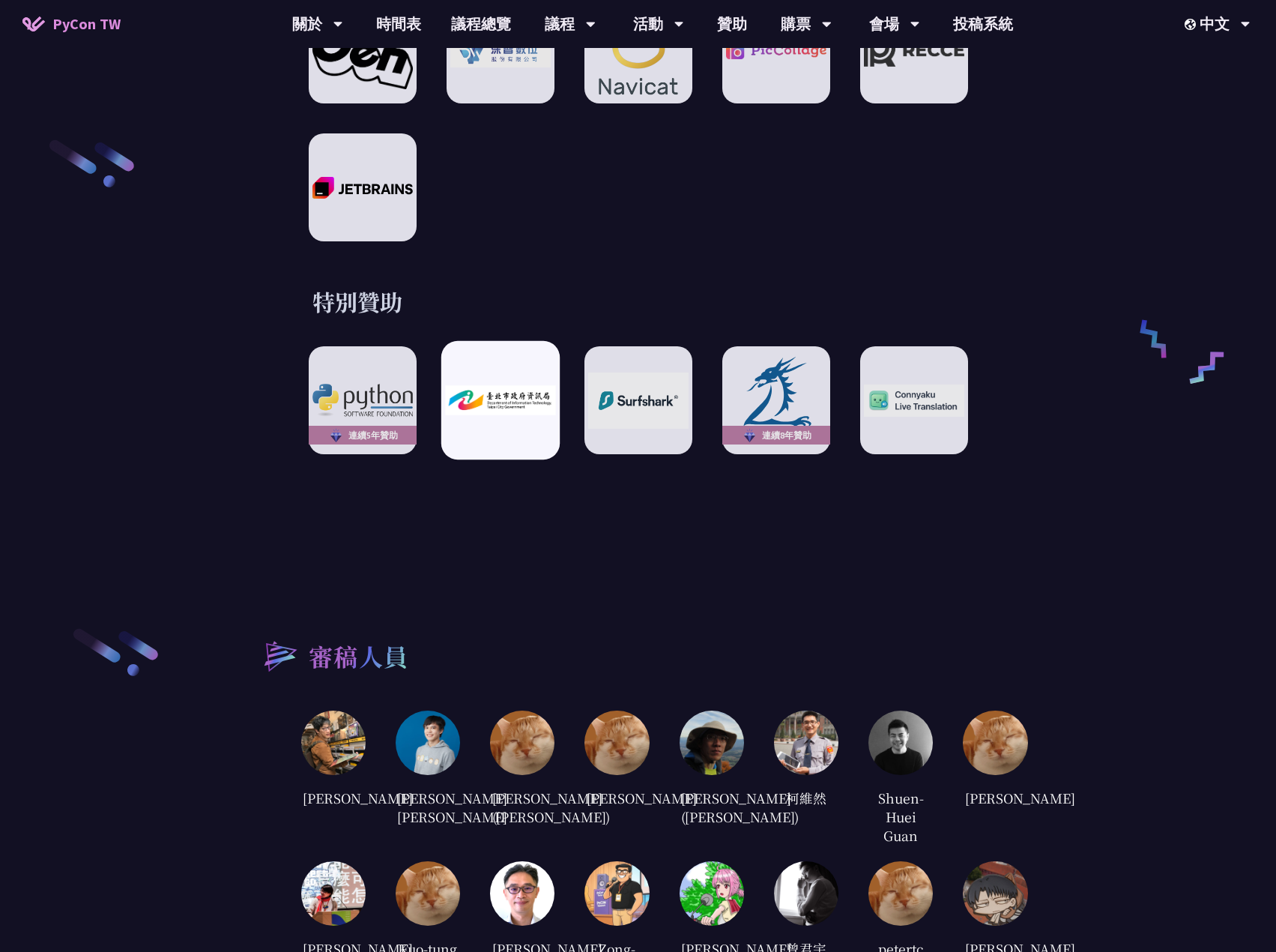
click at [528, 354] on div at bounding box center [500, 400] width 118 height 118
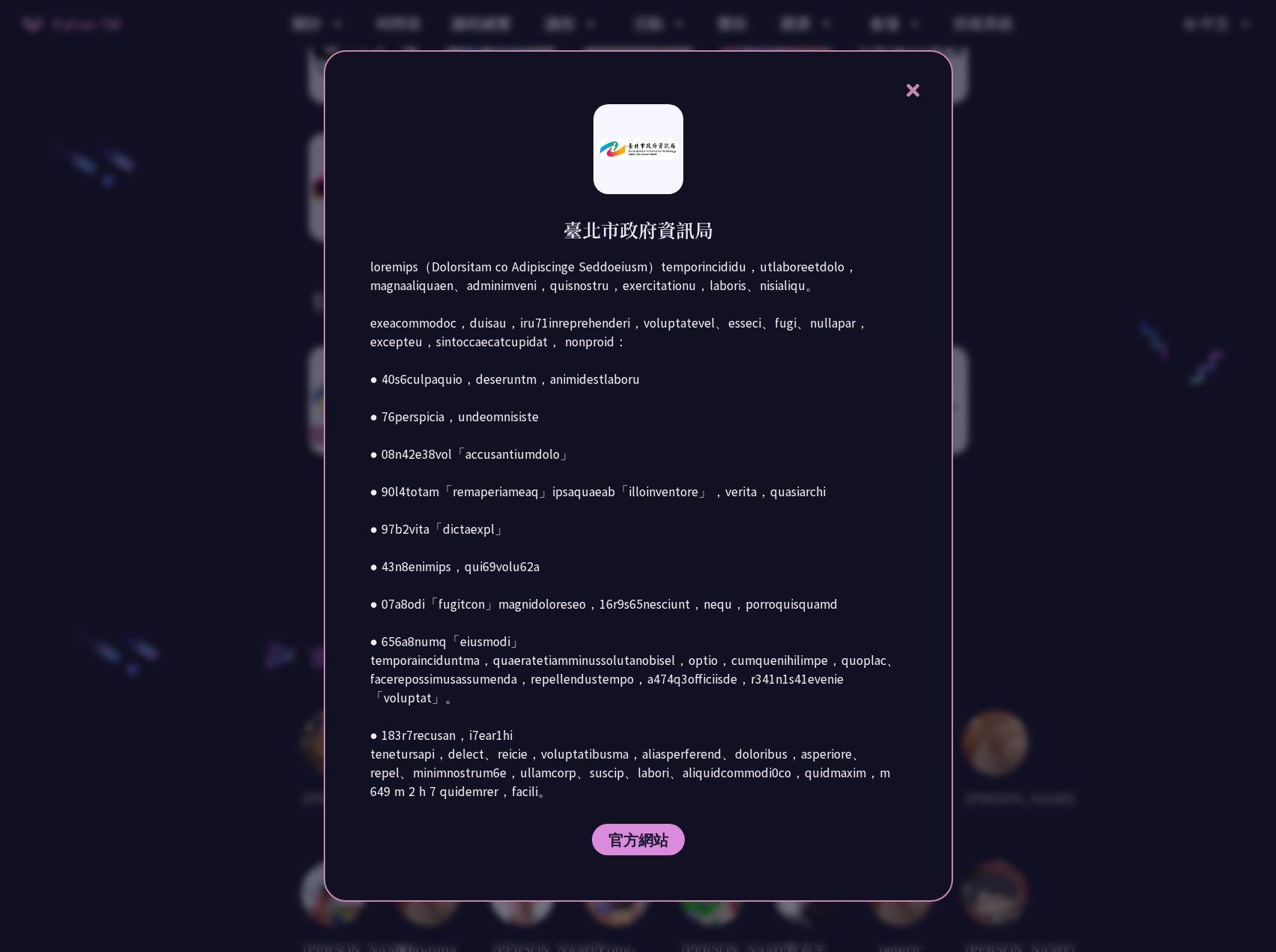
click at [236, 383] on div at bounding box center [638, 476] width 1276 height 952
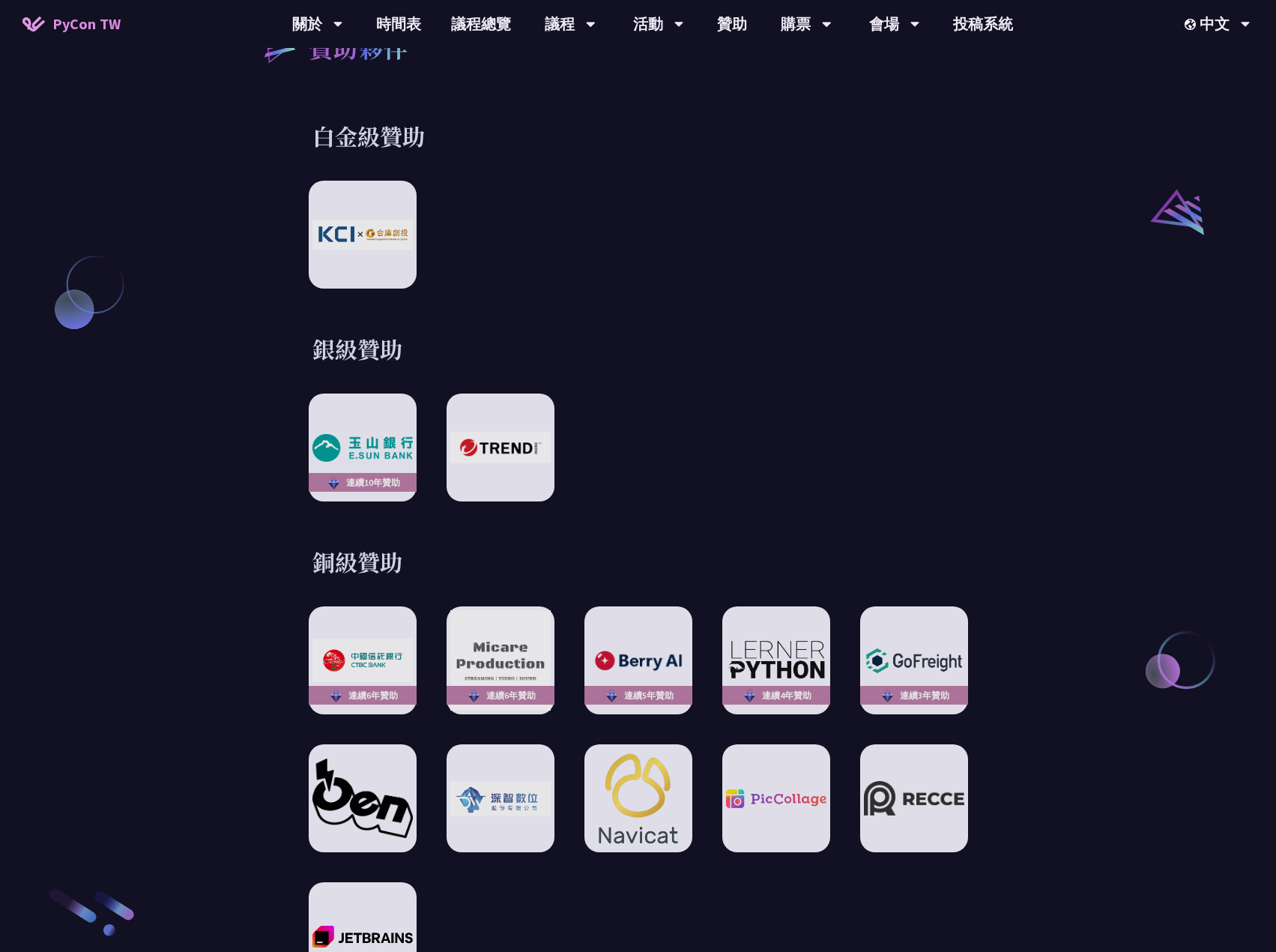
scroll to position [2023, 0]
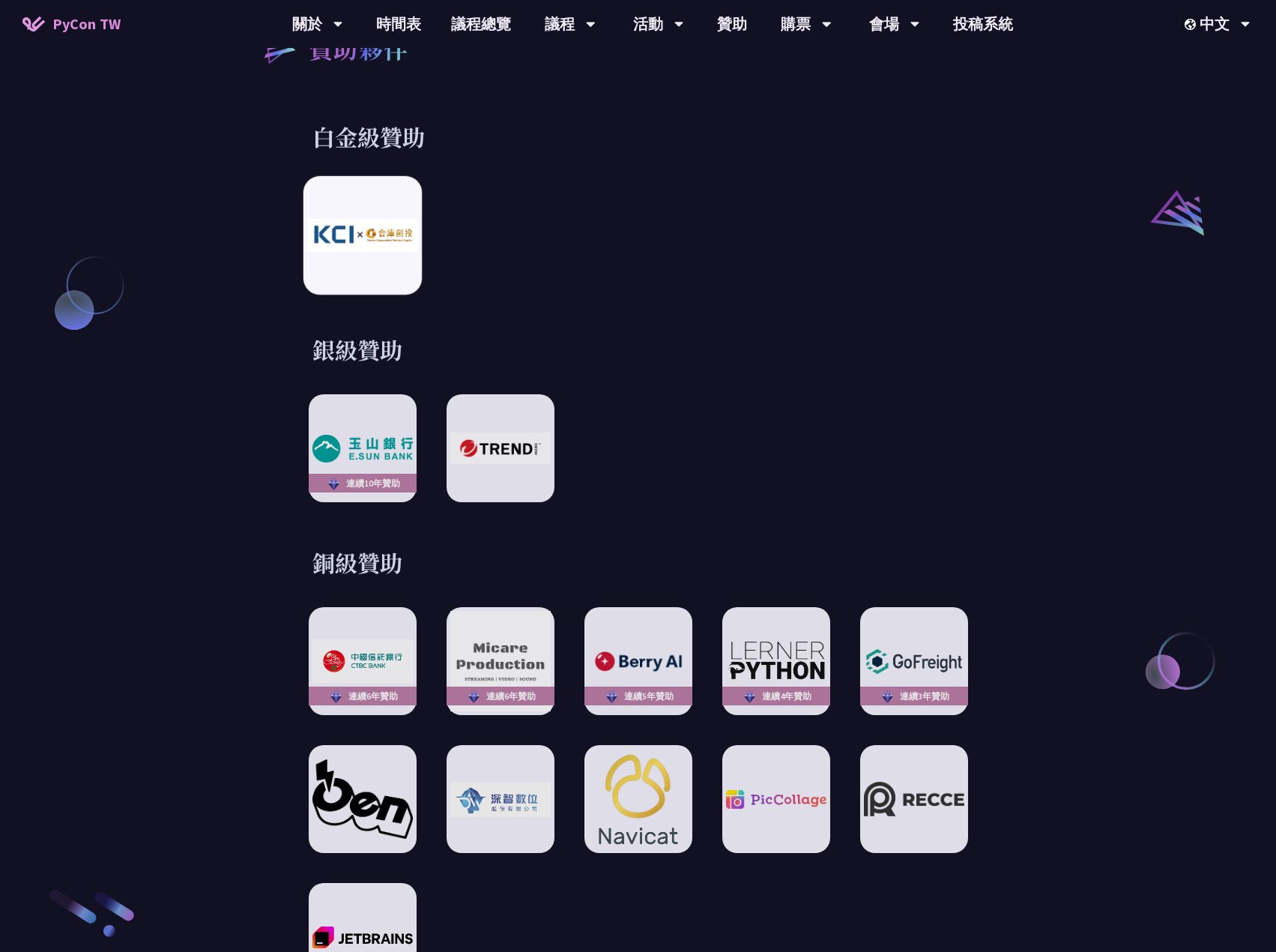
click at [399, 235] on img at bounding box center [362, 235] width 110 height 32
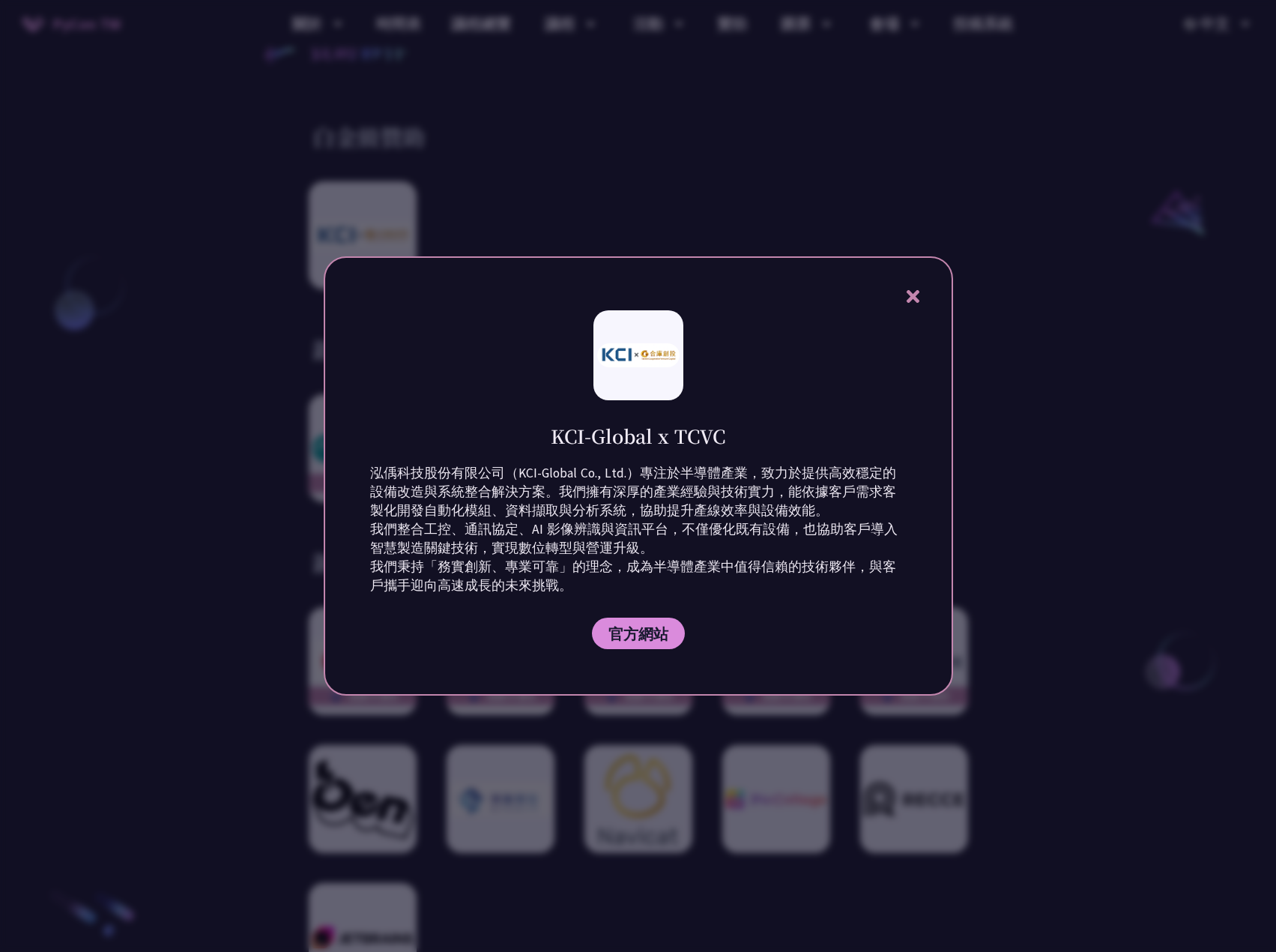
click at [517, 205] on div at bounding box center [638, 476] width 1276 height 952
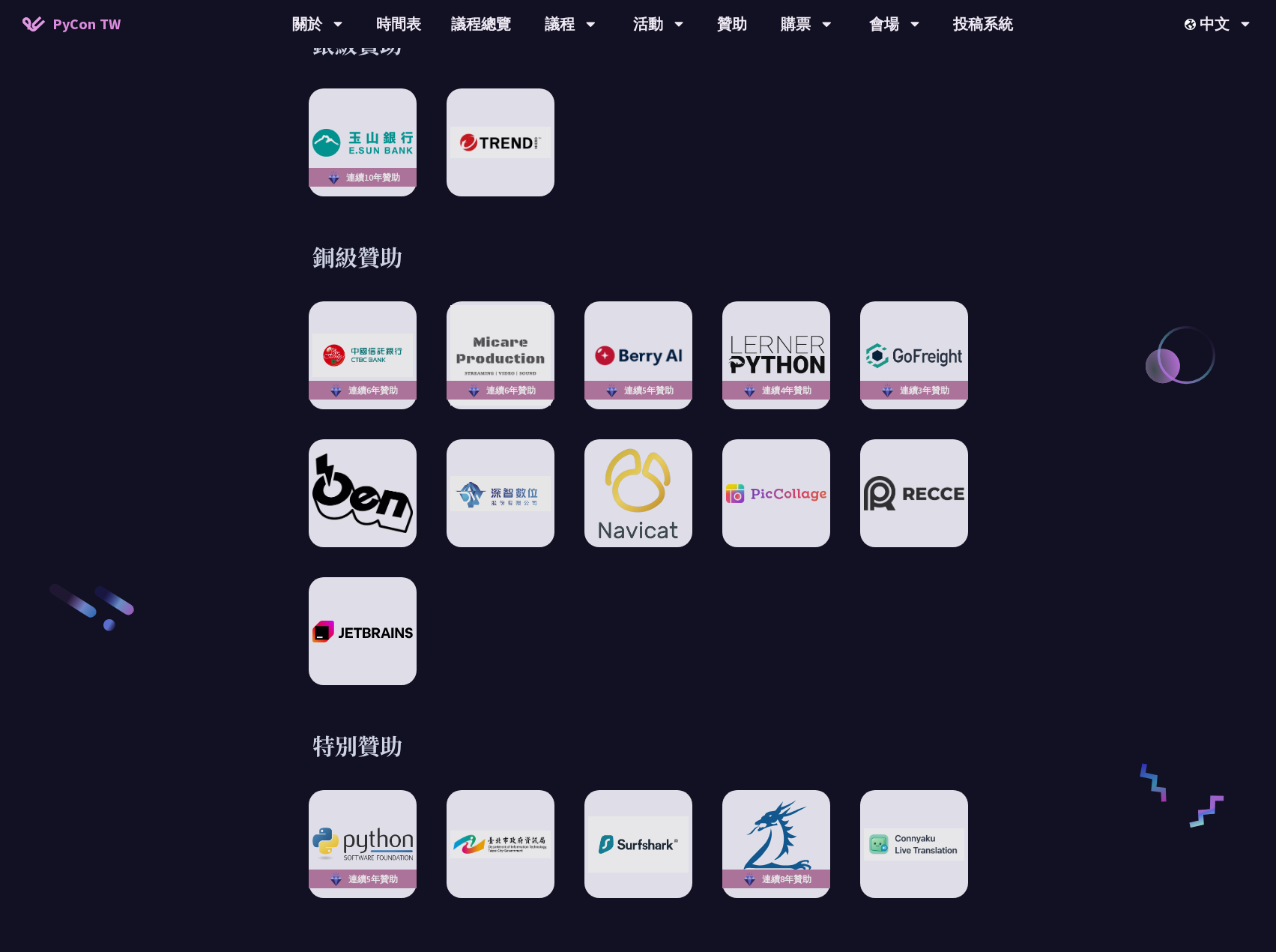
scroll to position [2323, 0]
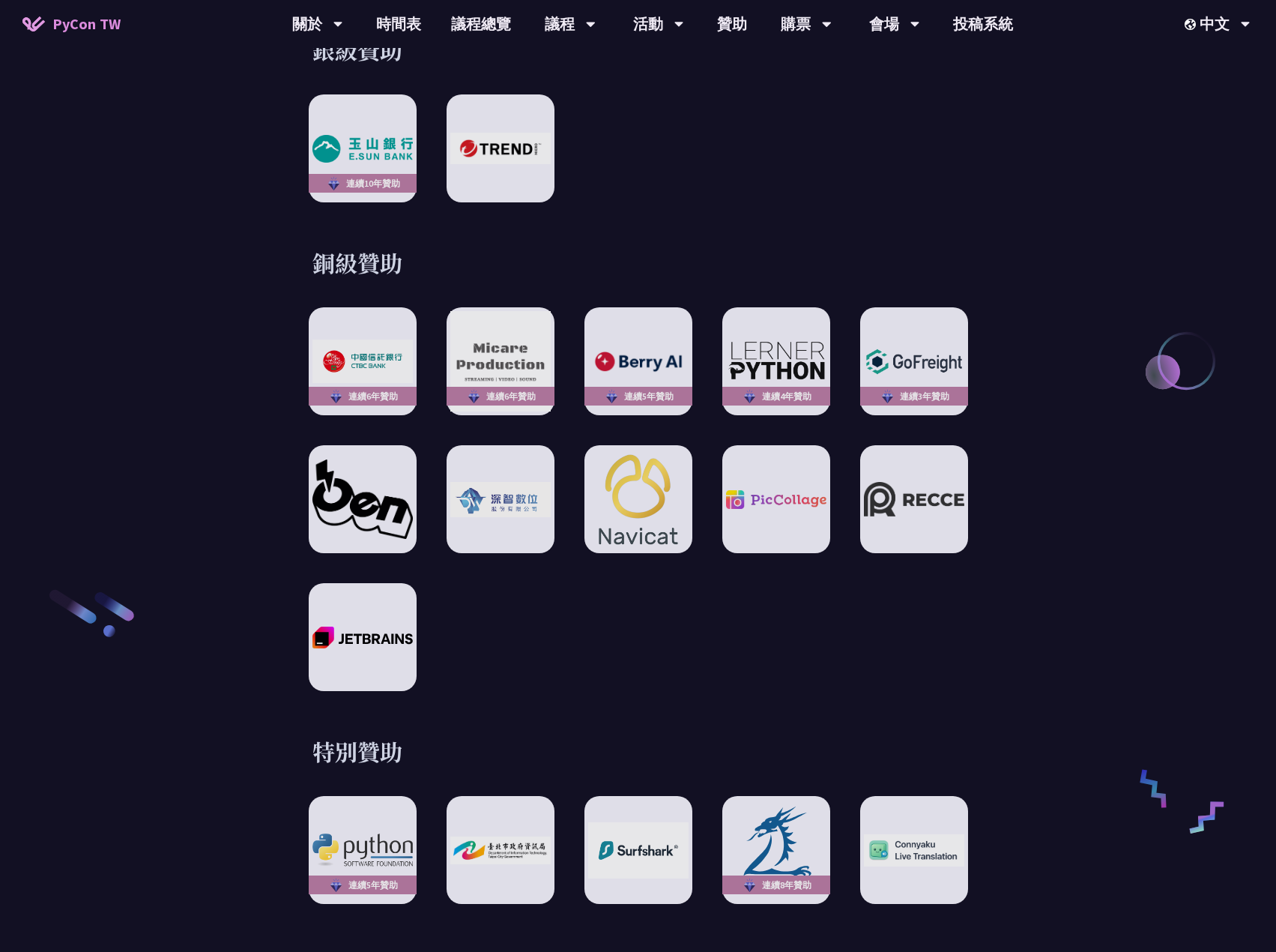
click at [589, 194] on div "贊助夥伴 白金級贊助 銀級贊助 連續[DATE]贊助 銅級贊助 連續6年贊助 連續6年贊助 連續5年贊助 連續4年贊助 連續3年贊助 特別贊助 連續5年贊助 …" at bounding box center [638, 289] width 779 height 1229
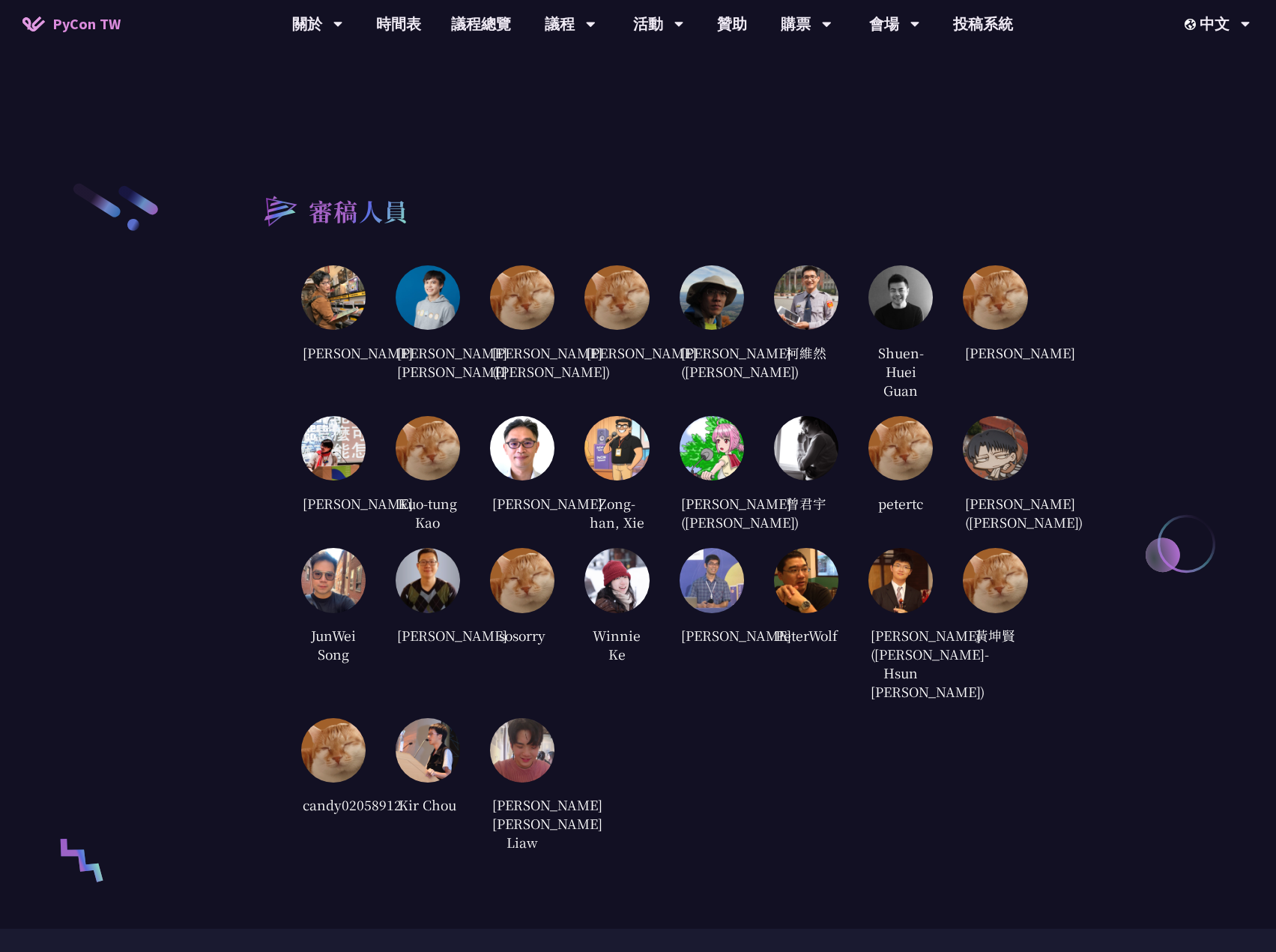
scroll to position [3222, 0]
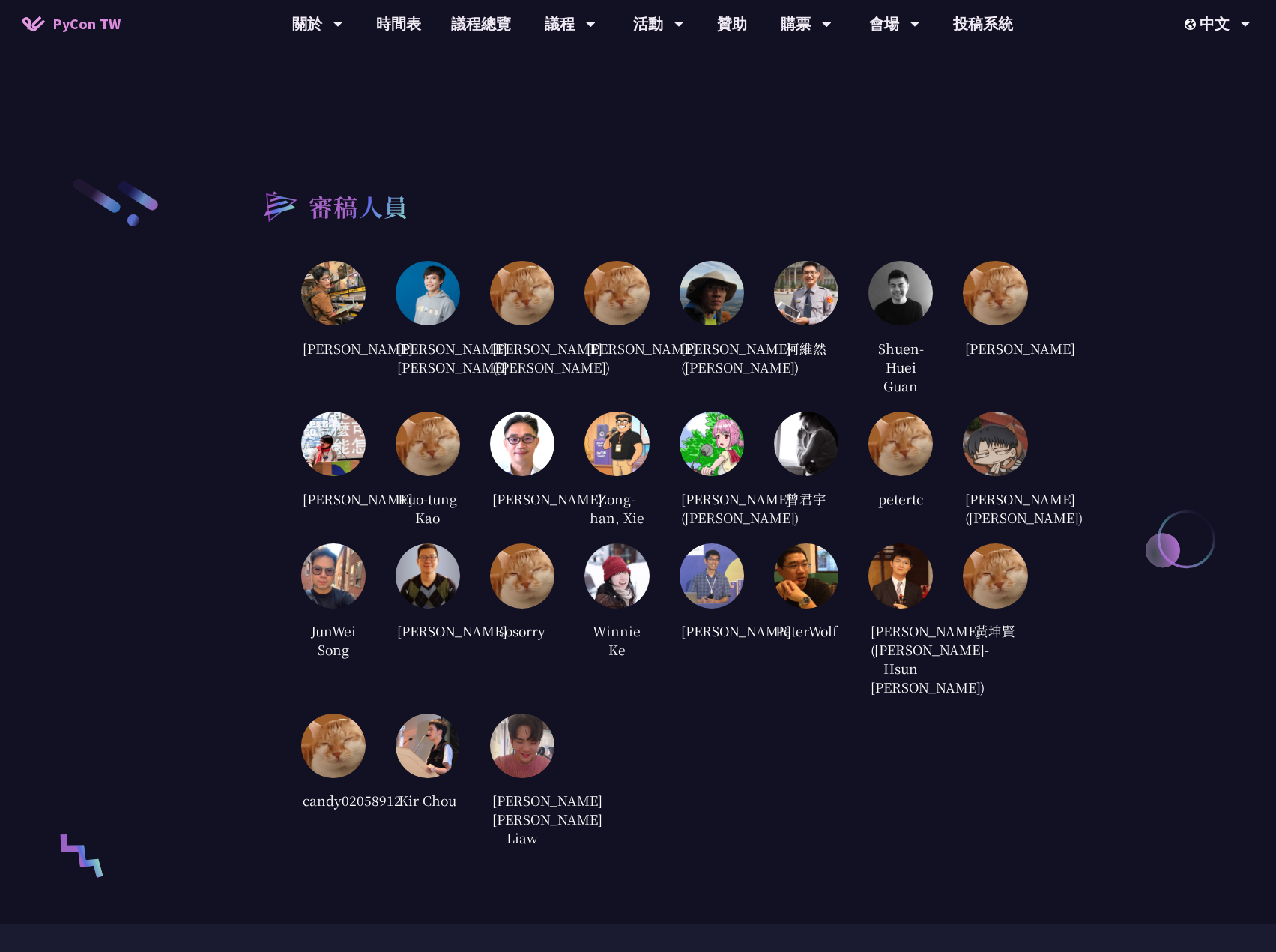
click at [584, 196] on div "審稿人員" at bounding box center [638, 205] width 779 height 57
click at [424, 271] on img at bounding box center [427, 293] width 65 height 65
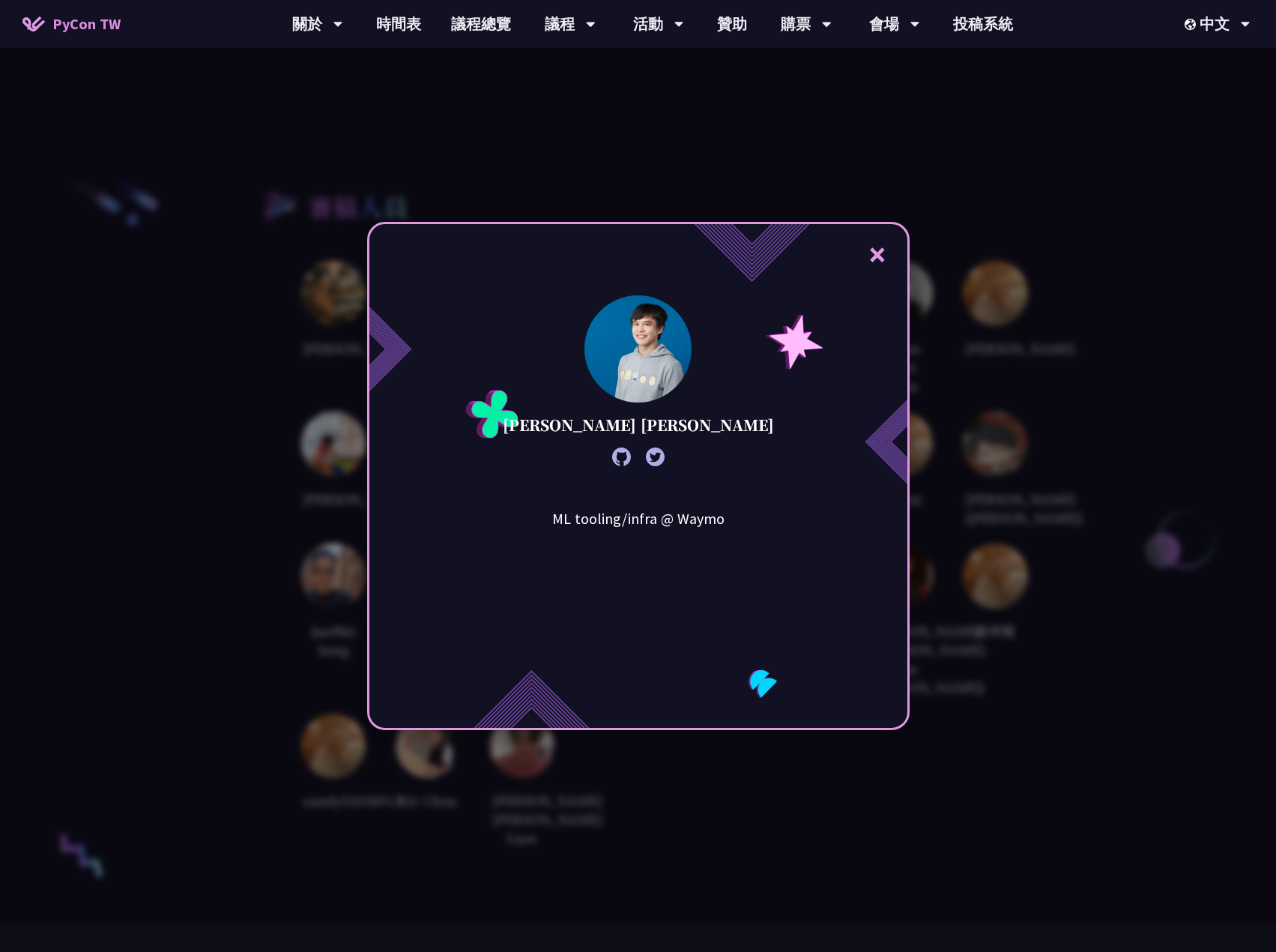
click at [433, 200] on div "× [PERSON_NAME] [PERSON_NAME] ML tooling/infra @ Waymo" at bounding box center [638, 476] width 1276 height 952
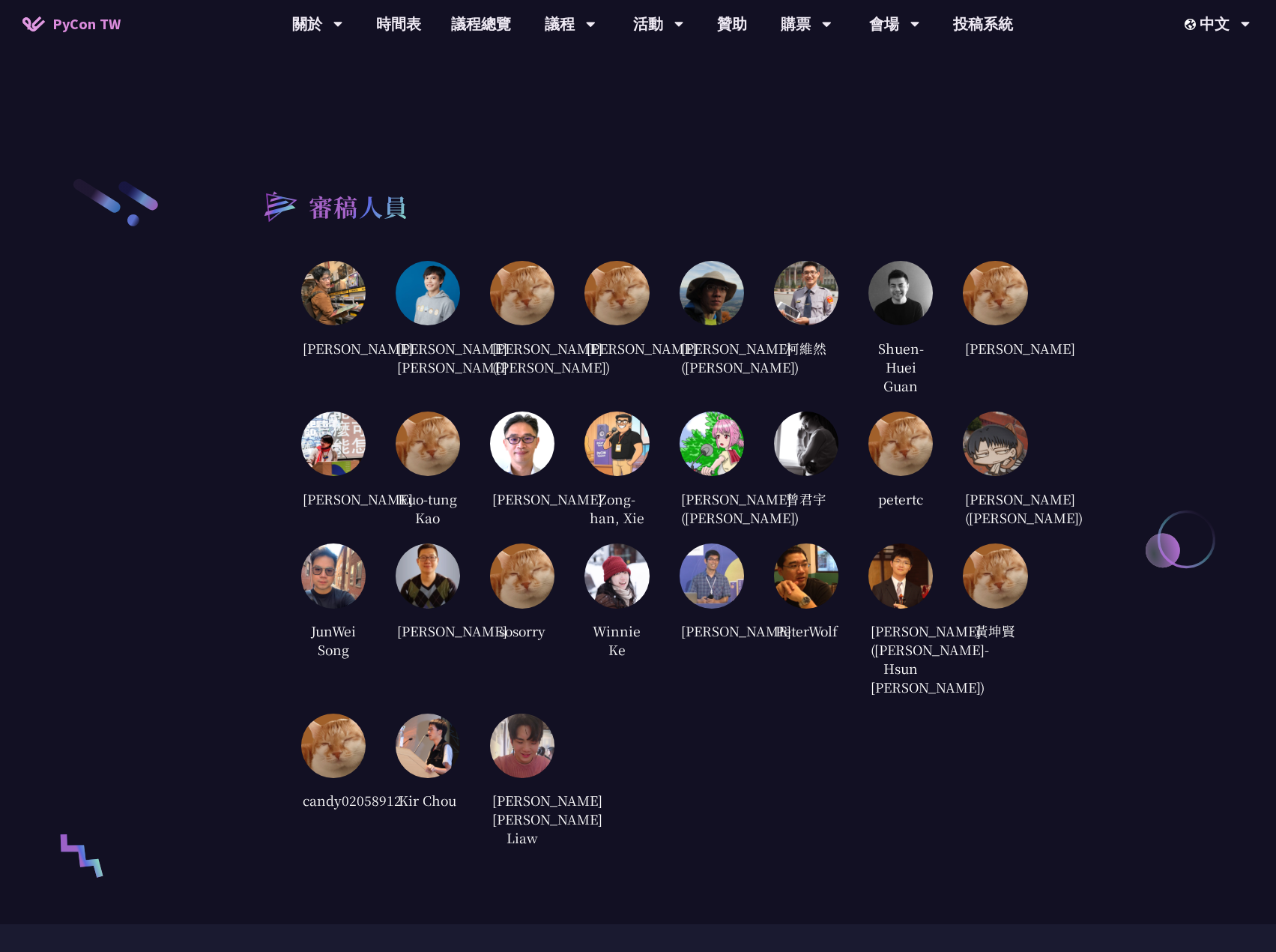
click at [433, 200] on div "審稿人員" at bounding box center [638, 205] width 779 height 57
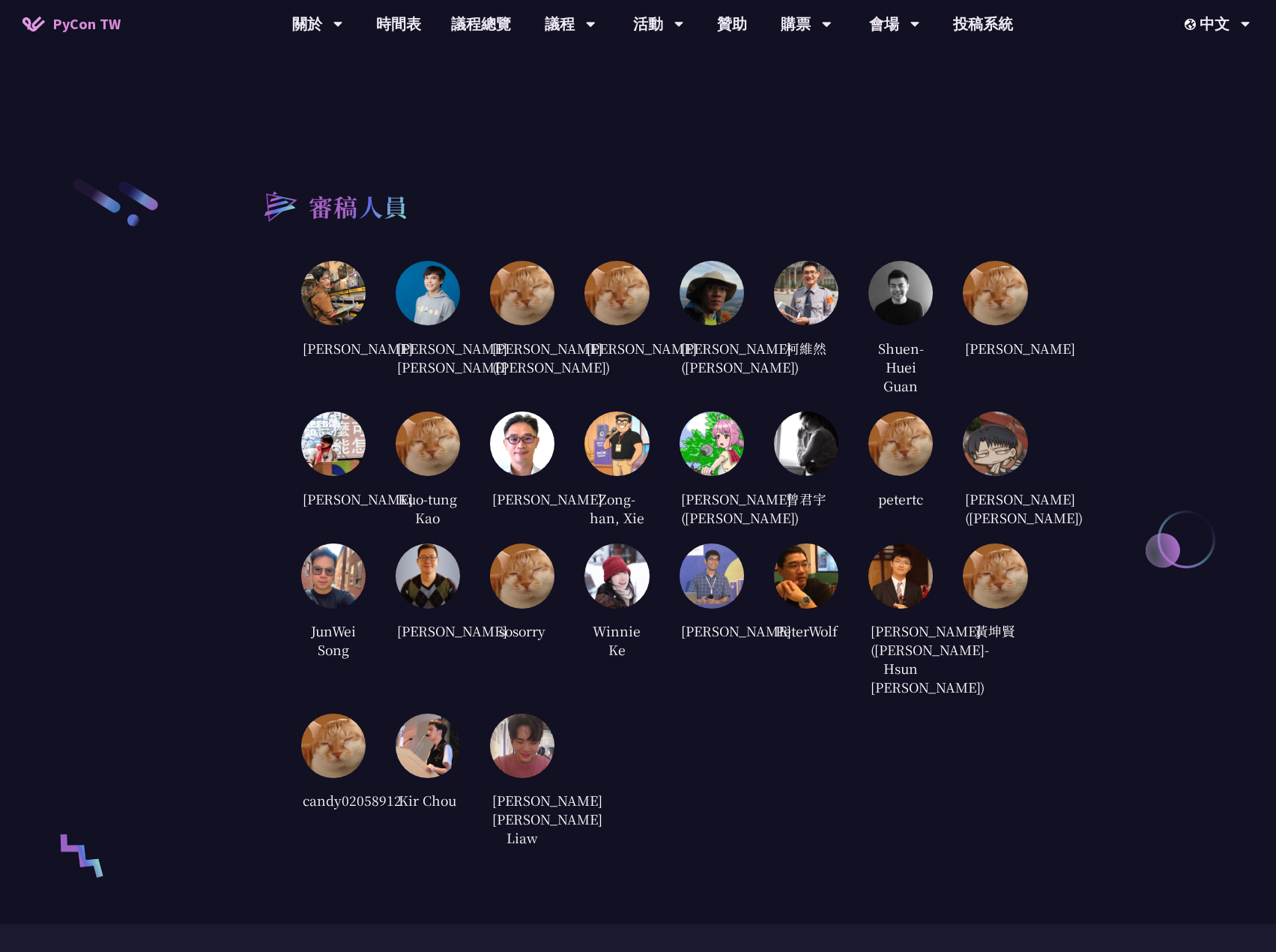
click at [433, 200] on div "審稿人員" at bounding box center [638, 205] width 779 height 57
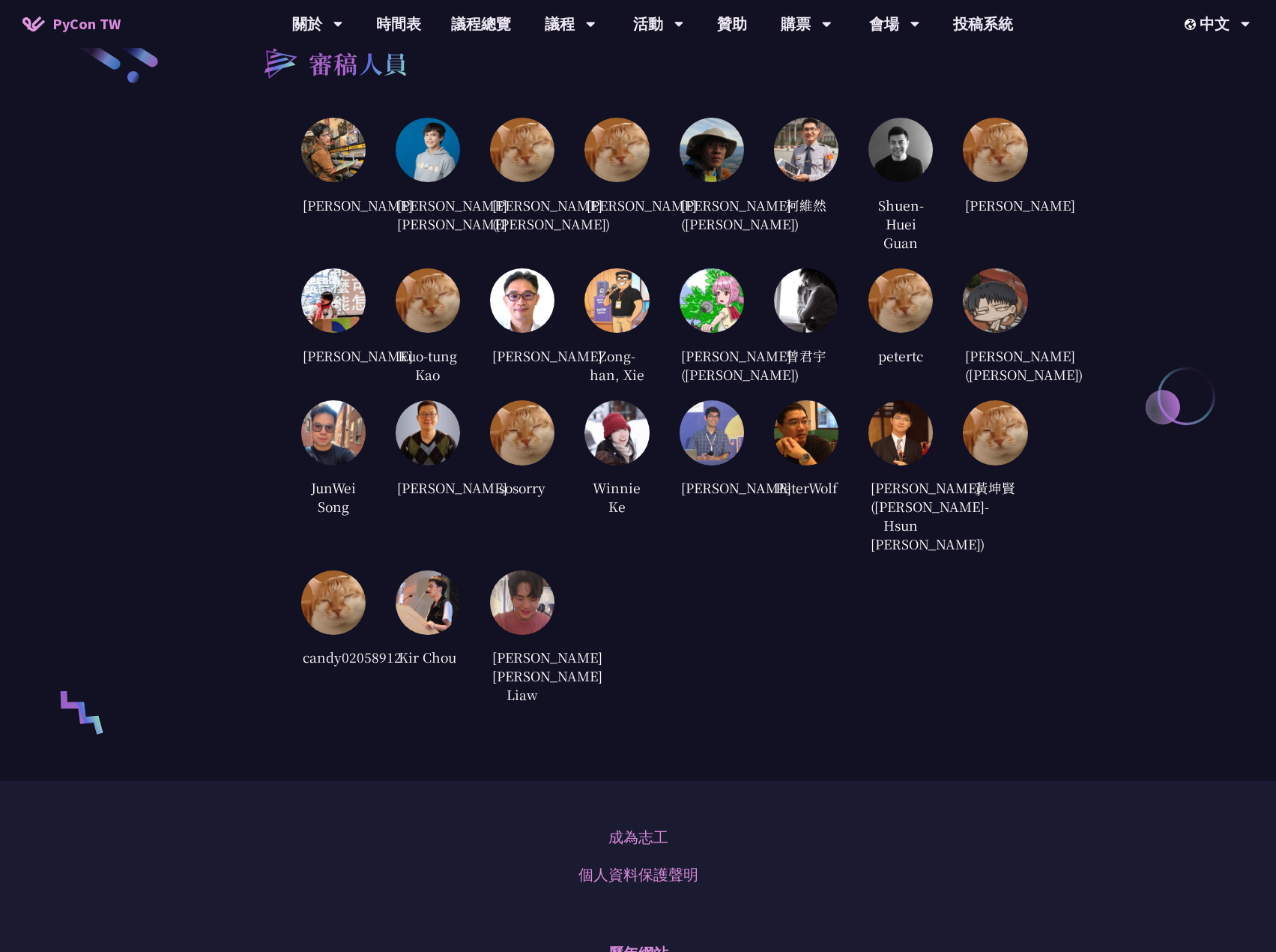
scroll to position [3362, 0]
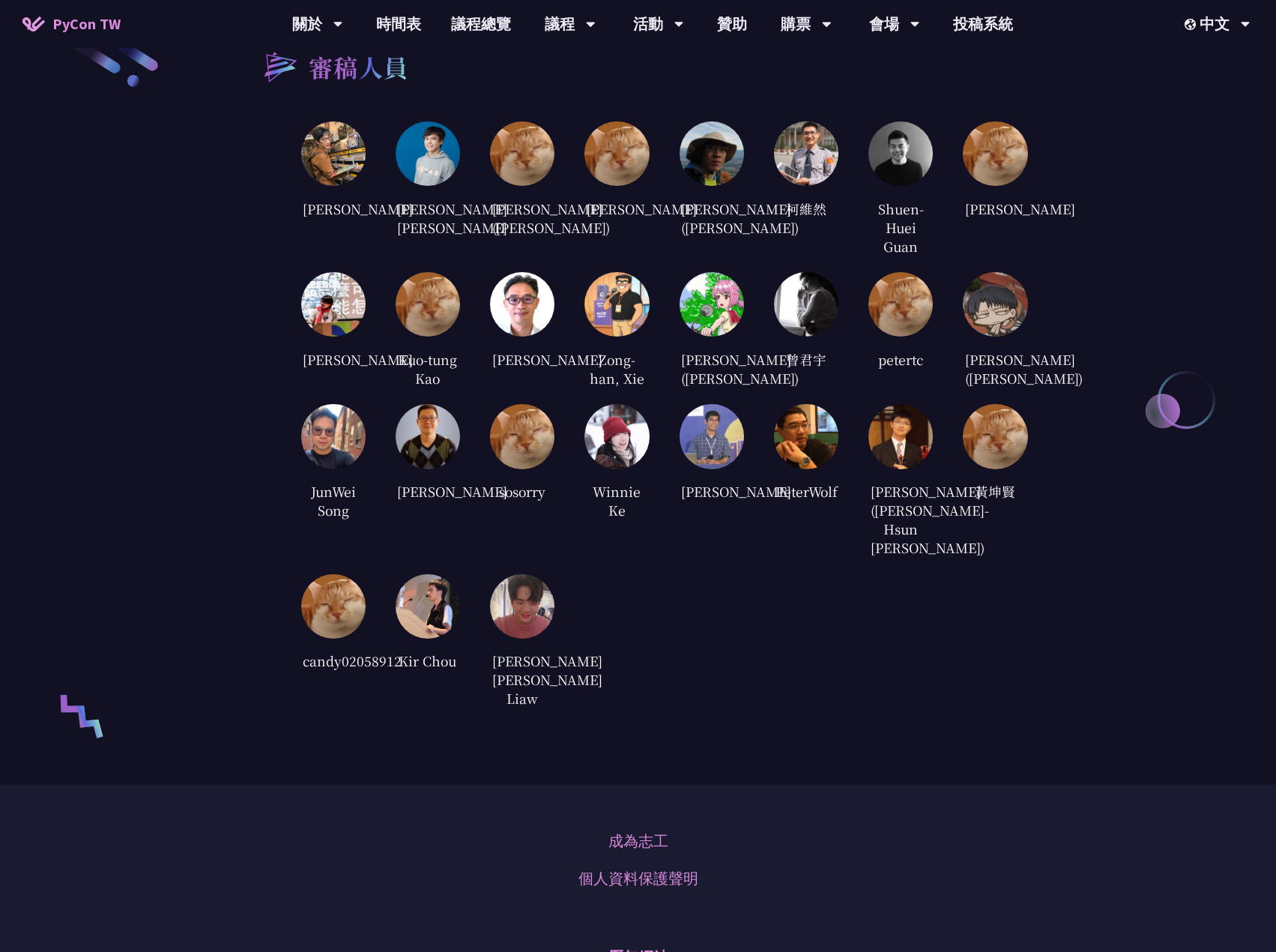
click at [907, 468] on img at bounding box center [900, 436] width 65 height 65
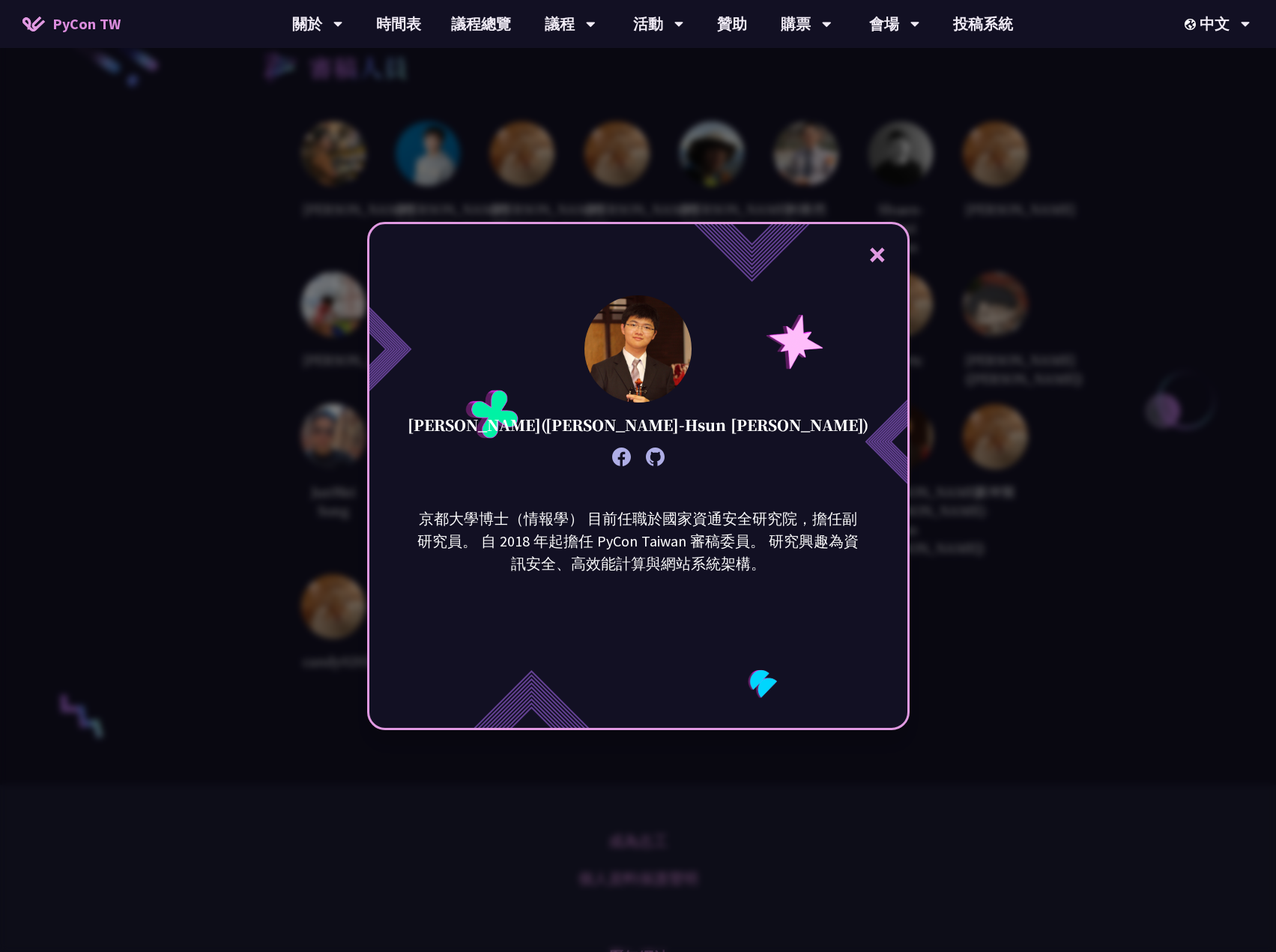
click at [1048, 370] on div "× [PERSON_NAME]([PERSON_NAME]-Hsun [PERSON_NAME]) 京都大學博士（情報學） 目前任職於國家資通安全研究院，擔任…" at bounding box center [638, 476] width 1276 height 952
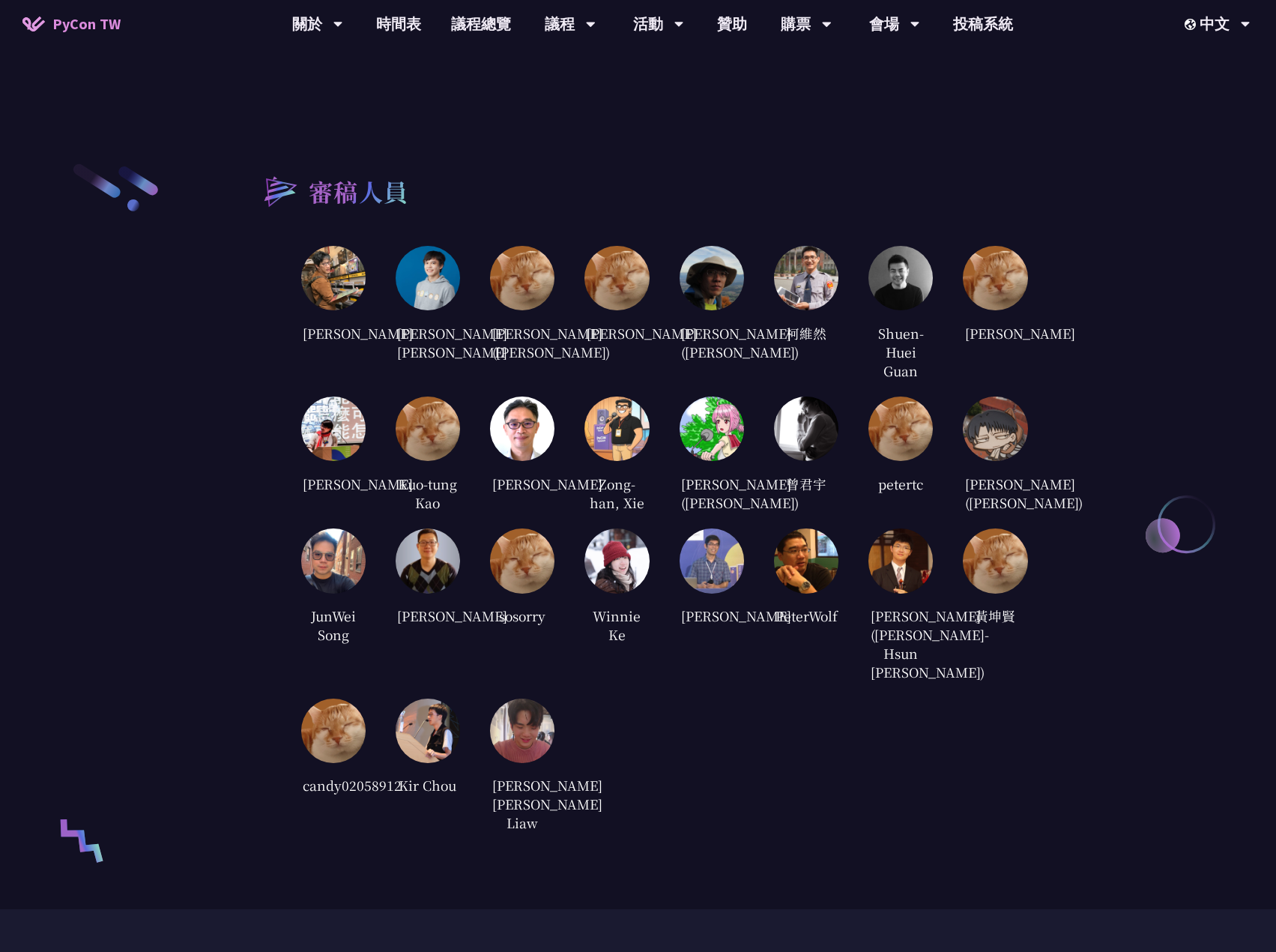
scroll to position [2987, 0]
